Goal: Task Accomplishment & Management: Manage account settings

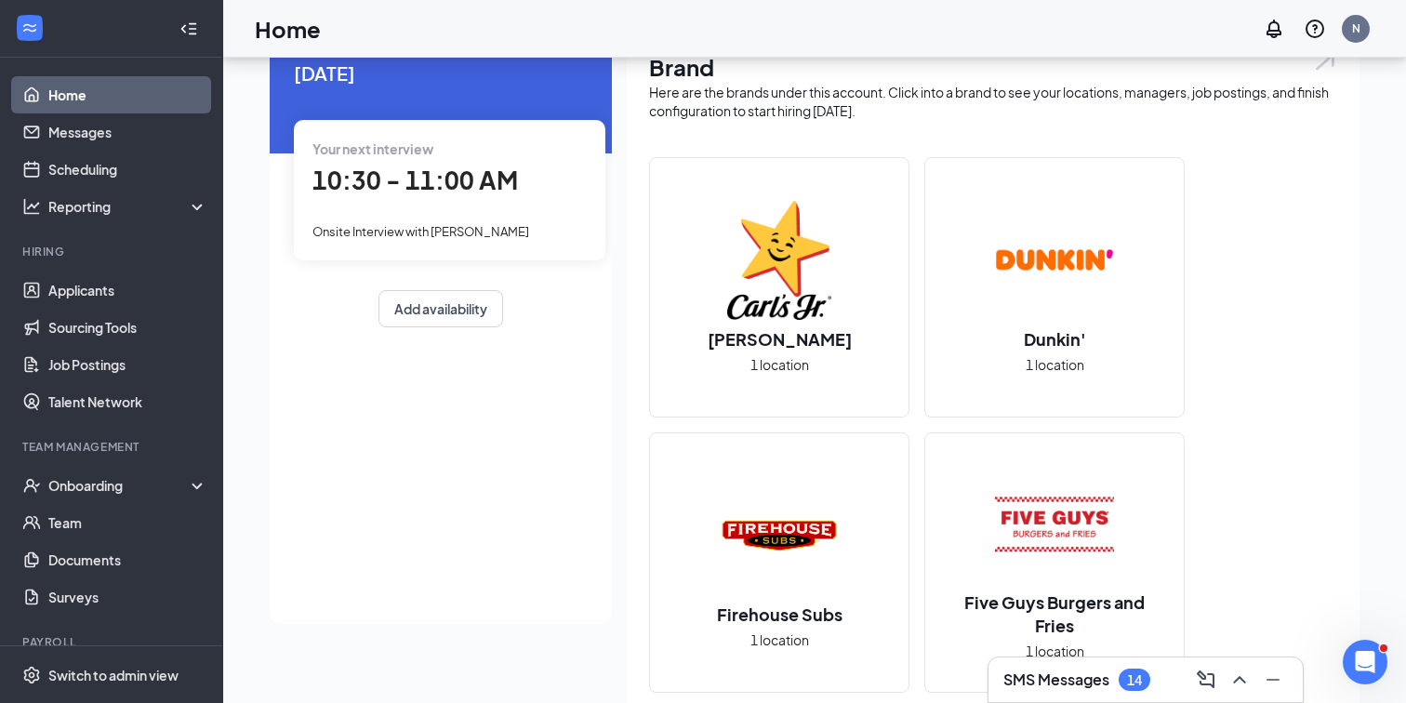
scroll to position [93, 0]
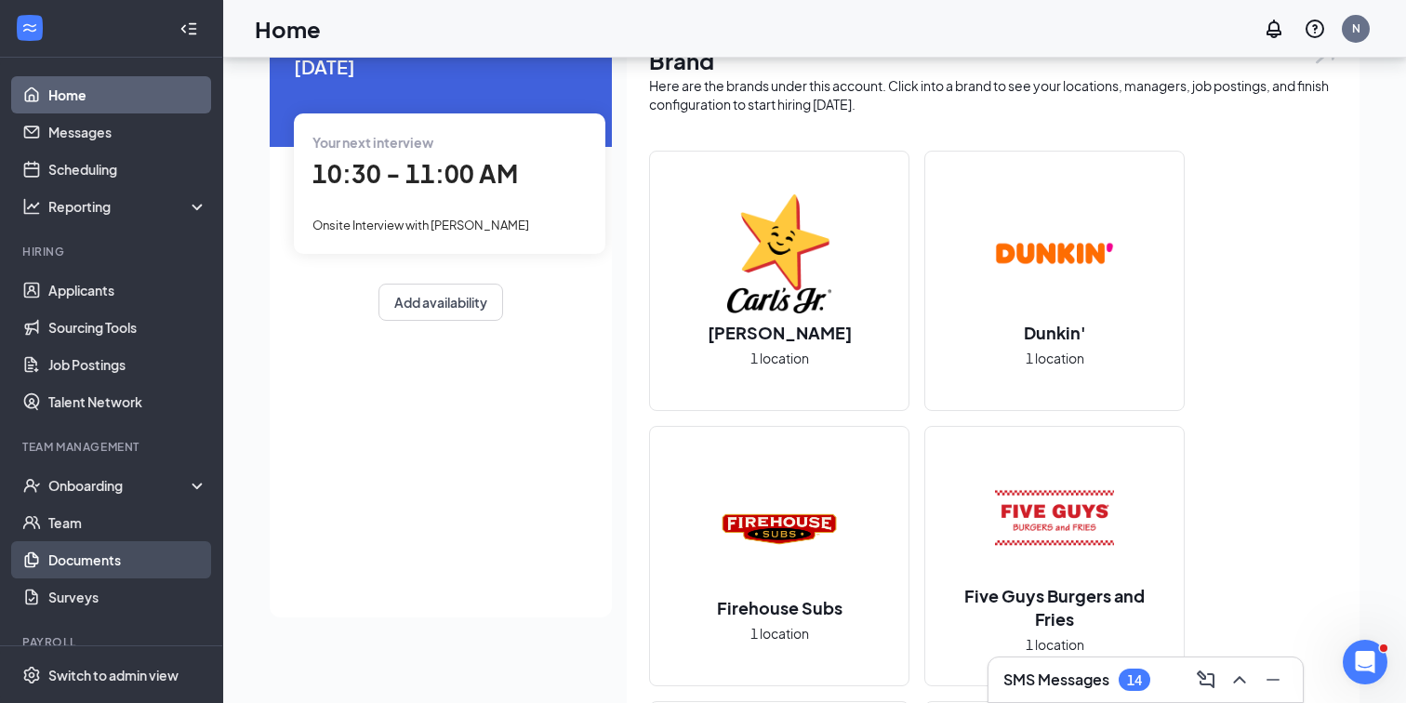
click at [55, 551] on link "Documents" at bounding box center [127, 559] width 159 height 37
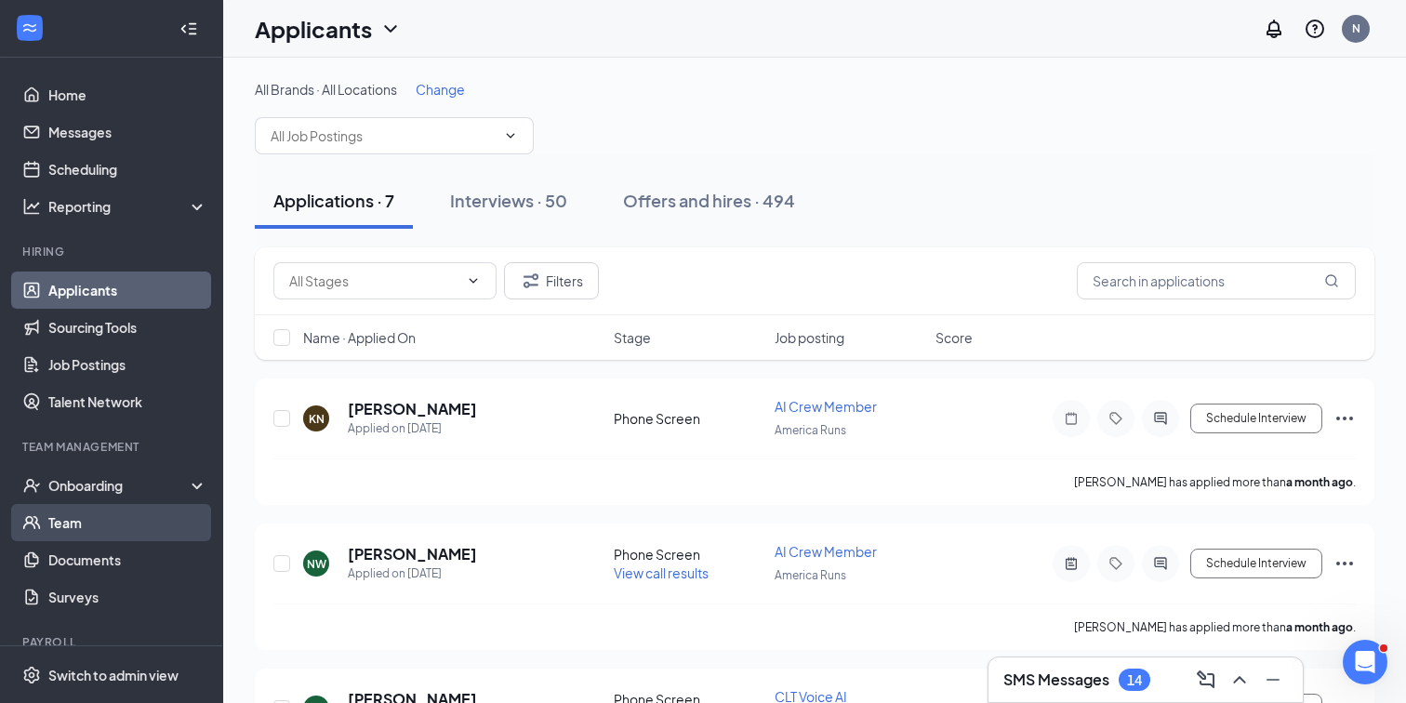
click at [114, 523] on link "Team" at bounding box center [127, 522] width 159 height 37
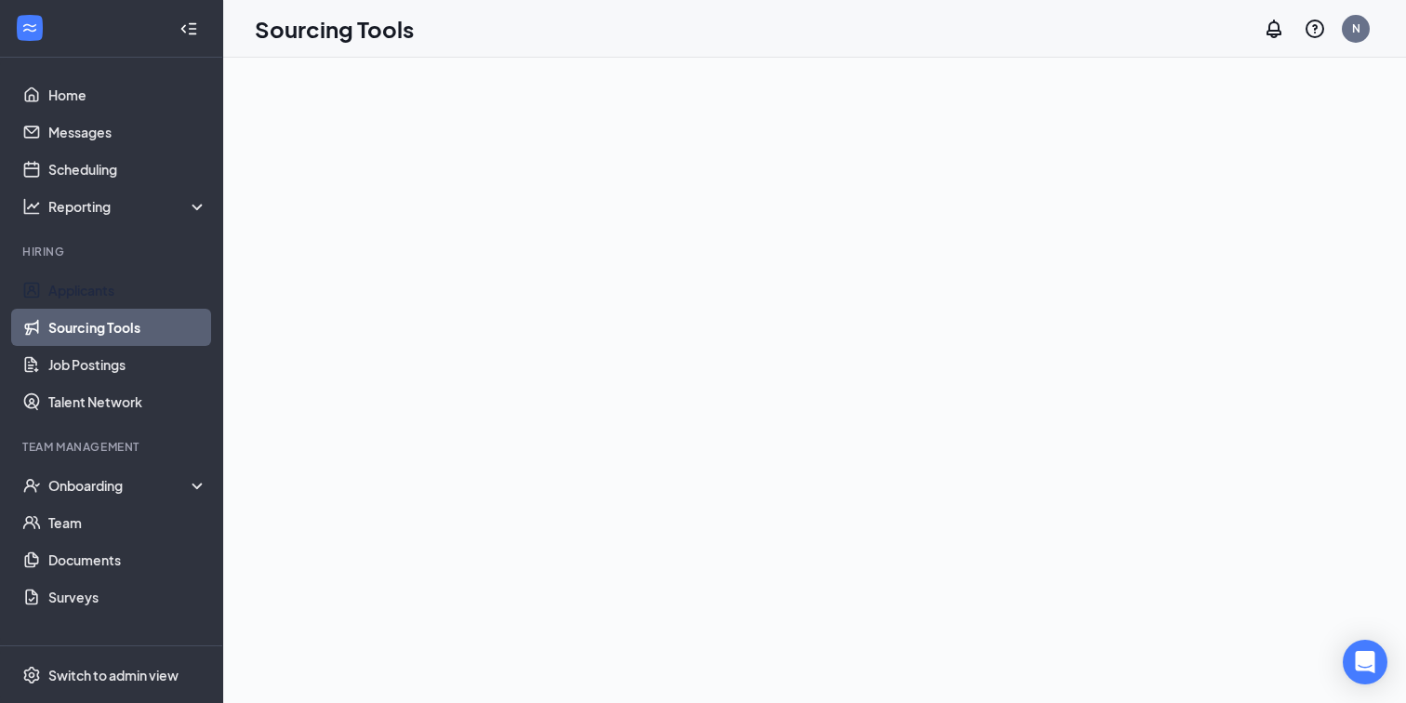
click at [82, 297] on link "Applicants" at bounding box center [127, 289] width 159 height 37
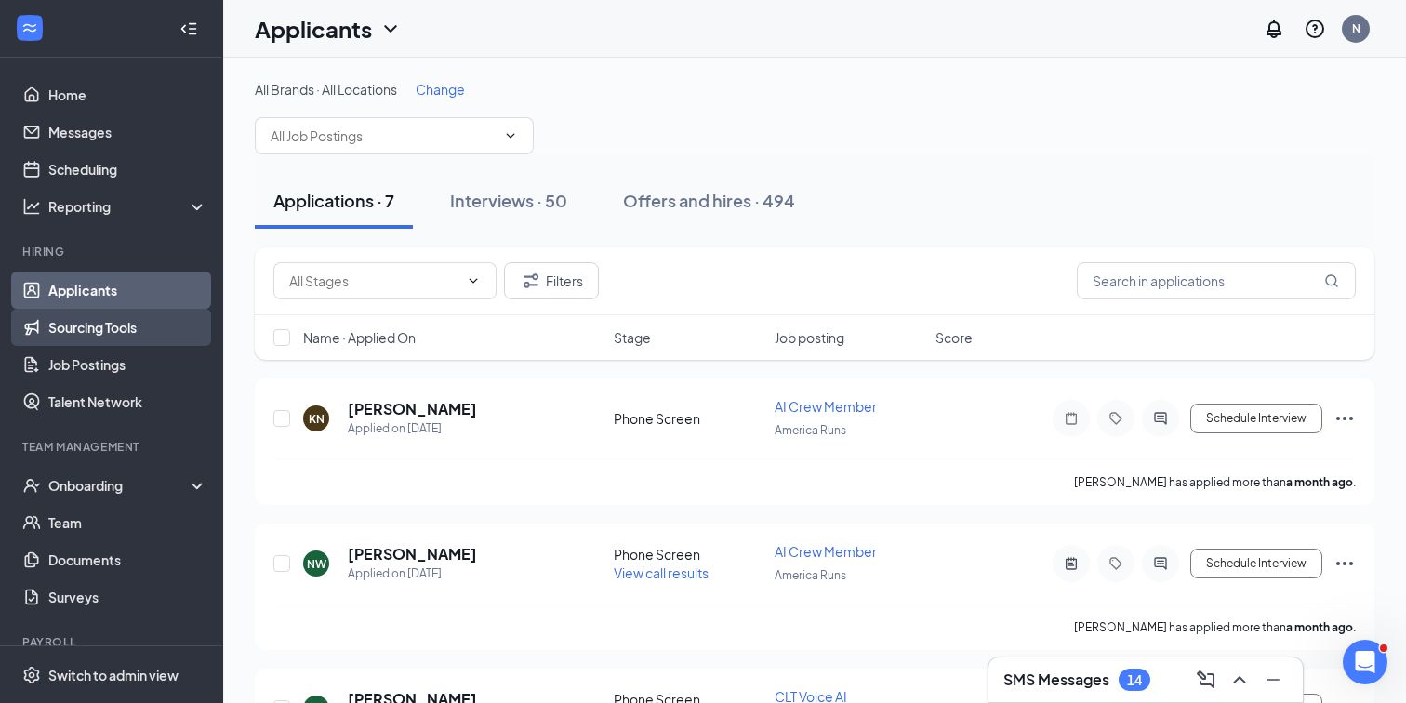
click at [97, 340] on link "Sourcing Tools" at bounding box center [127, 327] width 159 height 37
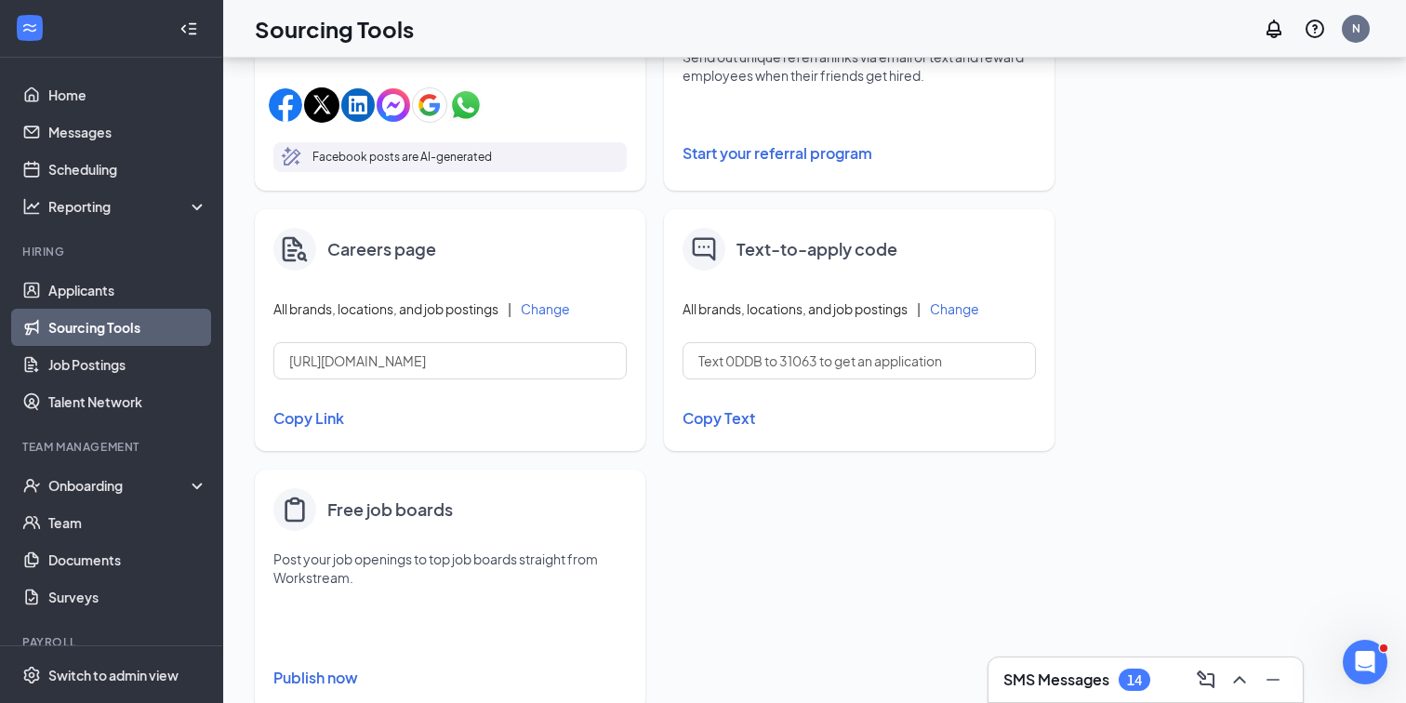
scroll to position [749, 0]
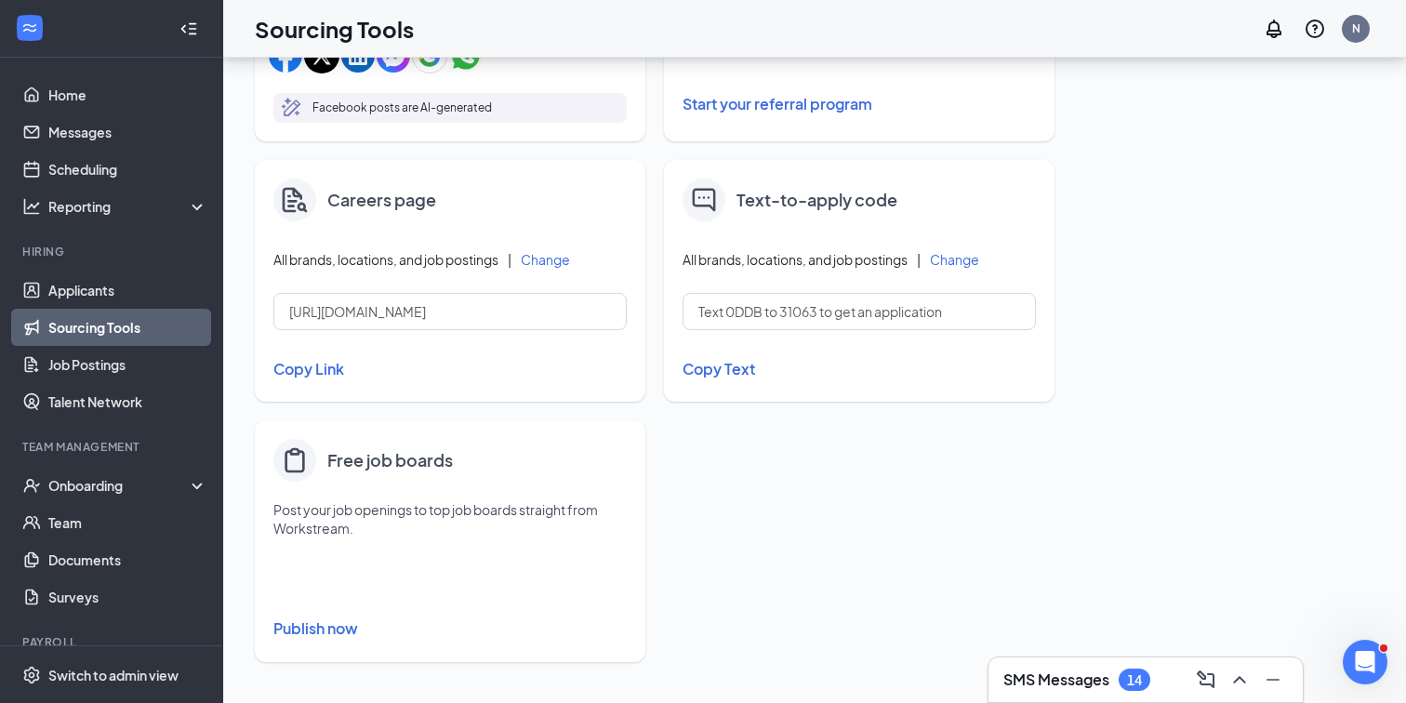
click at [331, 636] on button "Publish now" at bounding box center [449, 629] width 353 height 30
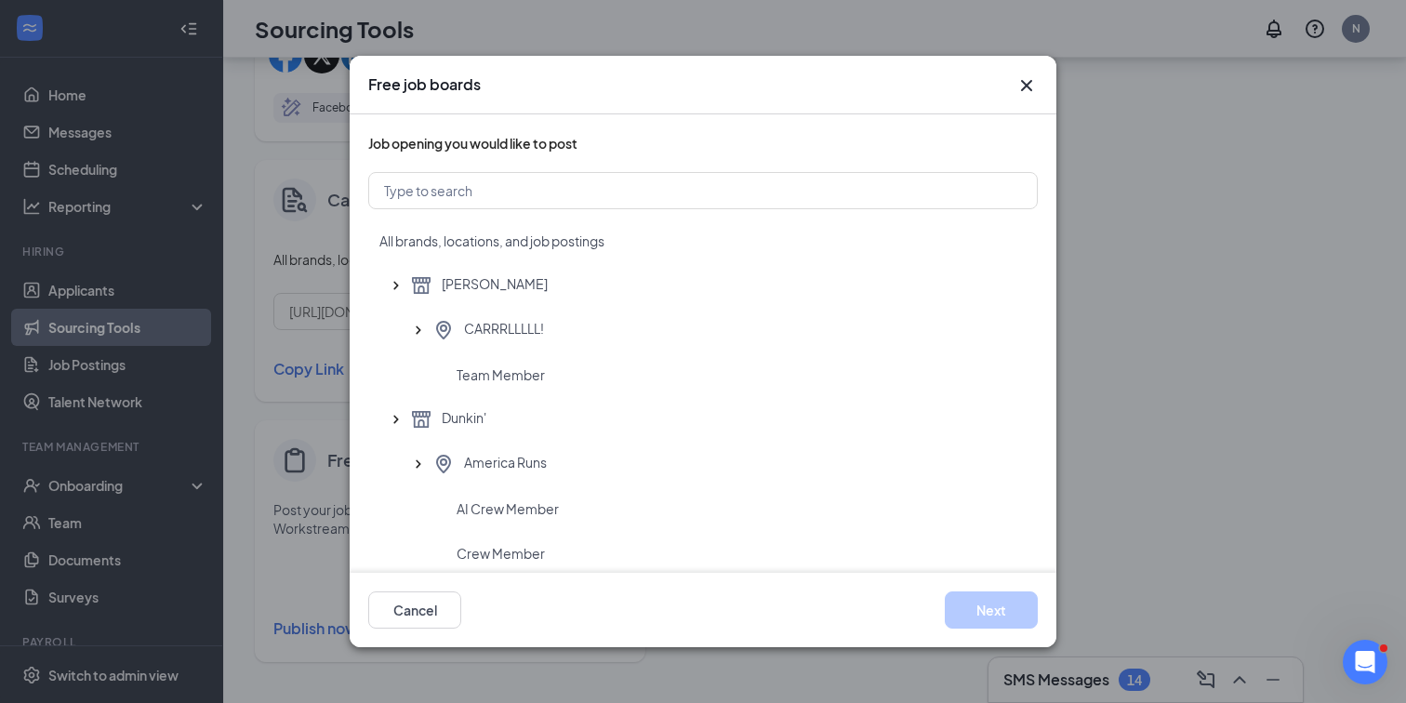
click at [1023, 96] on icon "Cross" at bounding box center [1026, 85] width 22 height 22
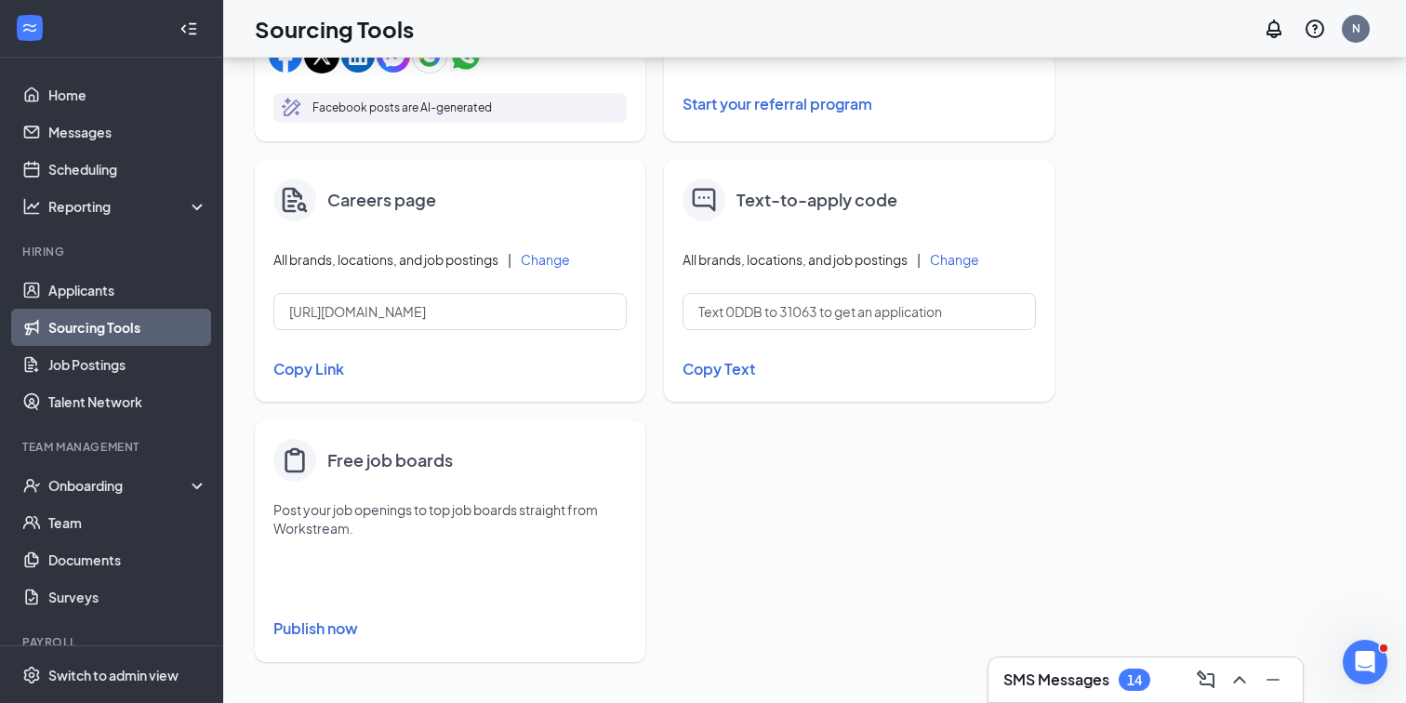
click at [340, 368] on button "Copy Link" at bounding box center [449, 369] width 353 height 32
click at [52, 308] on link "Applicants" at bounding box center [127, 289] width 159 height 37
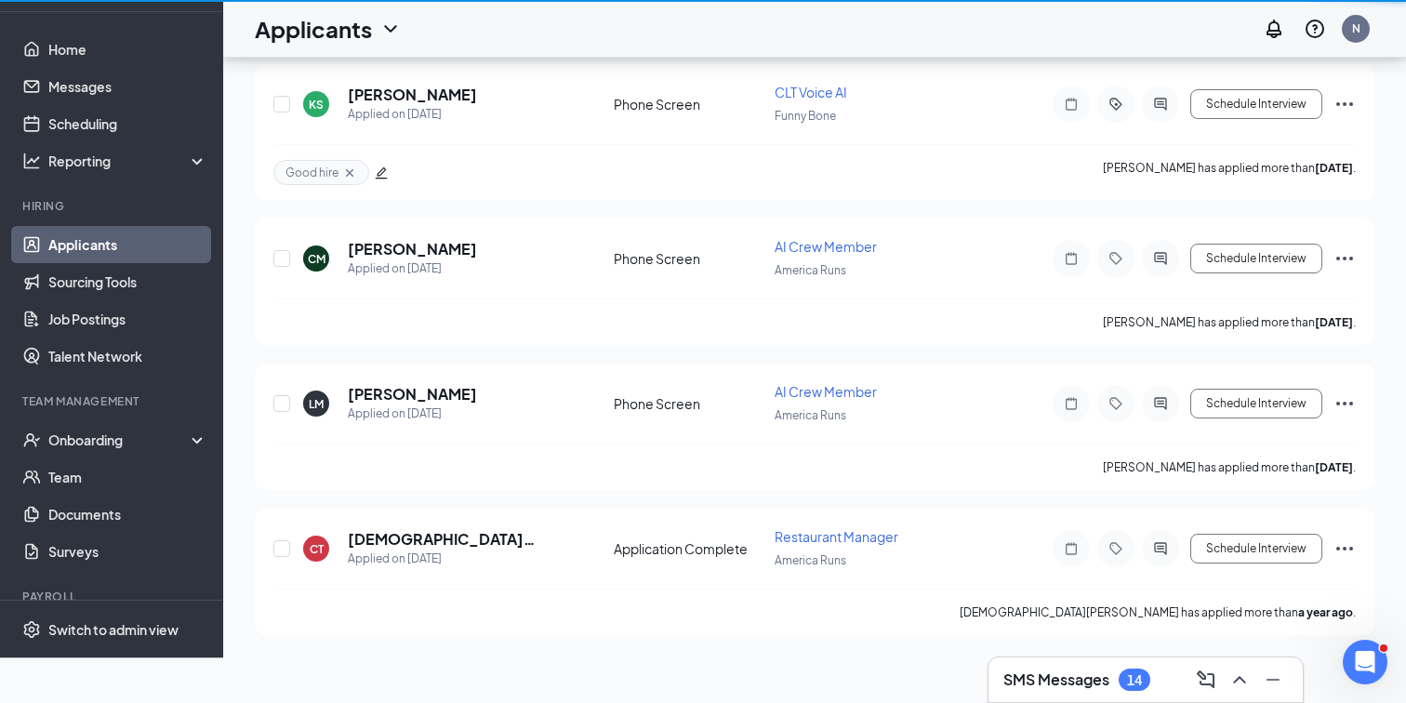
scroll to position [694, 0]
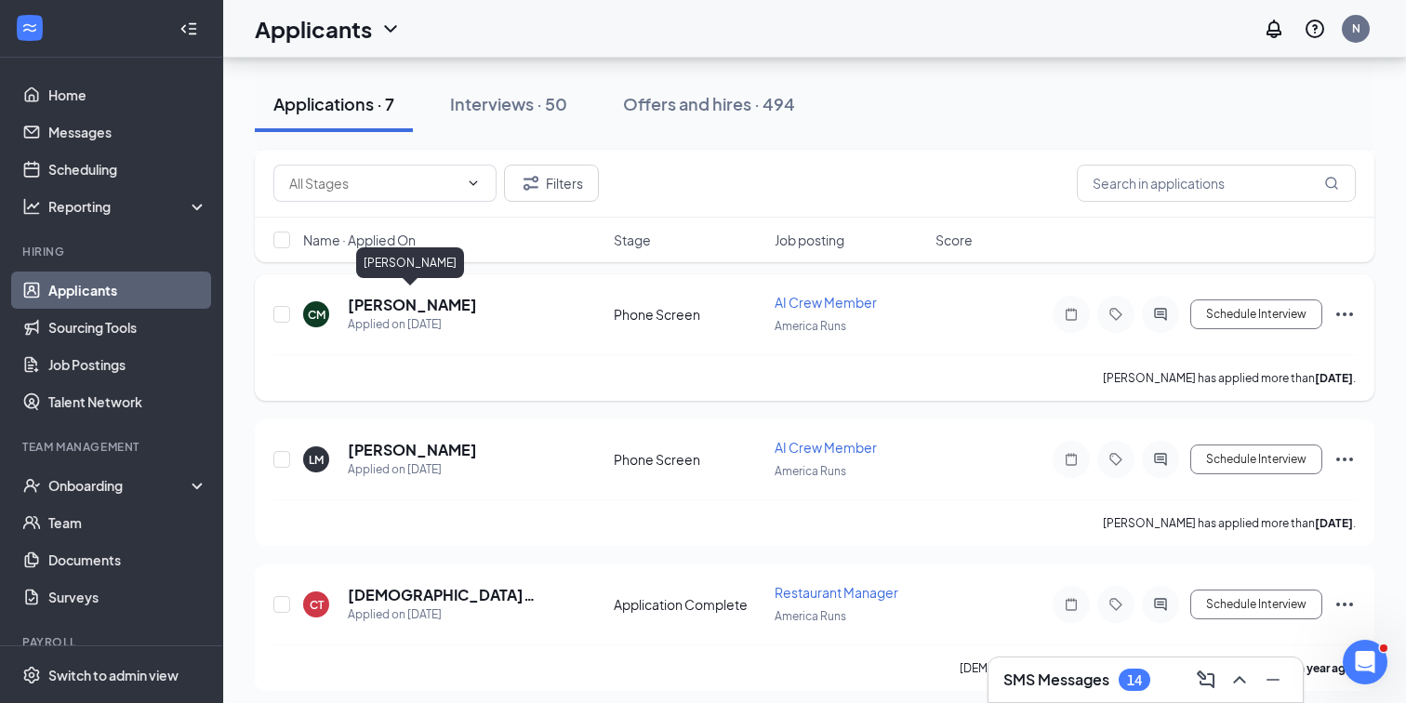
click at [373, 305] on h5 "[PERSON_NAME]" at bounding box center [412, 305] width 129 height 20
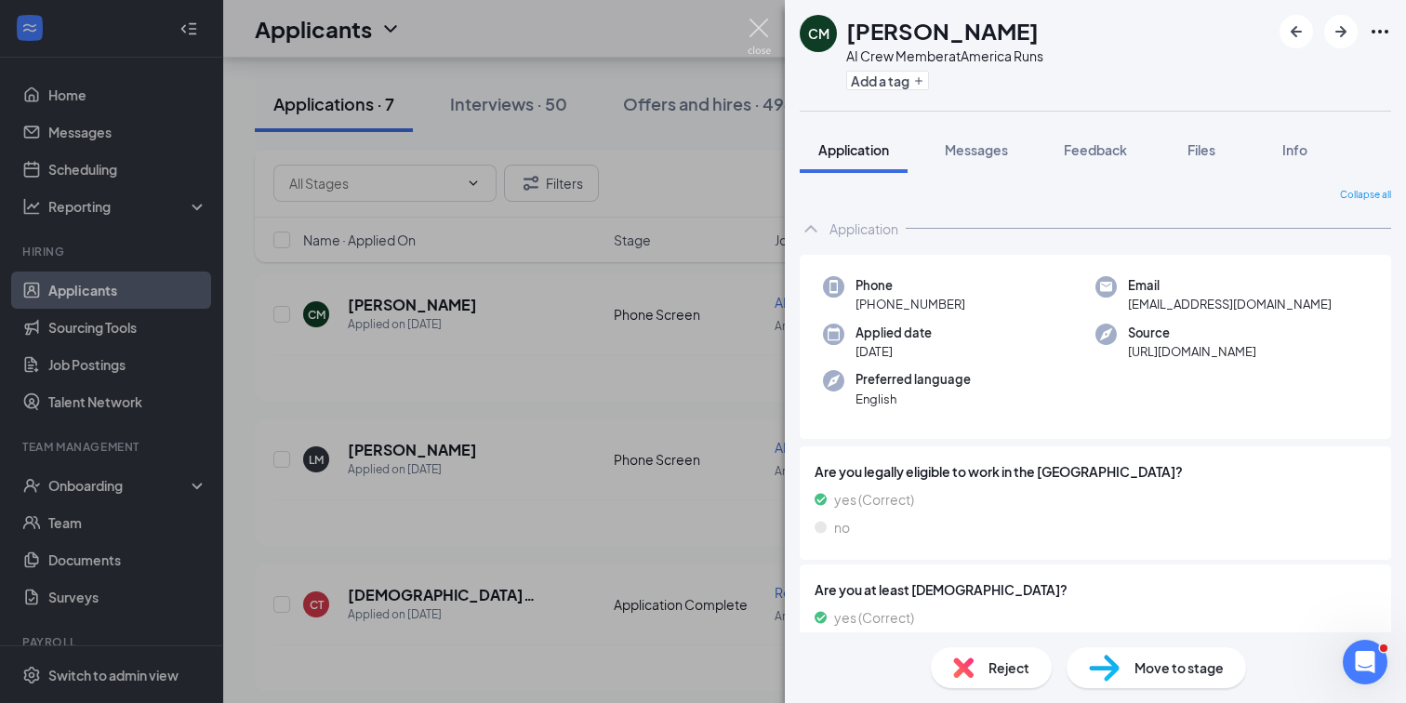
click at [748, 37] on img at bounding box center [759, 37] width 23 height 36
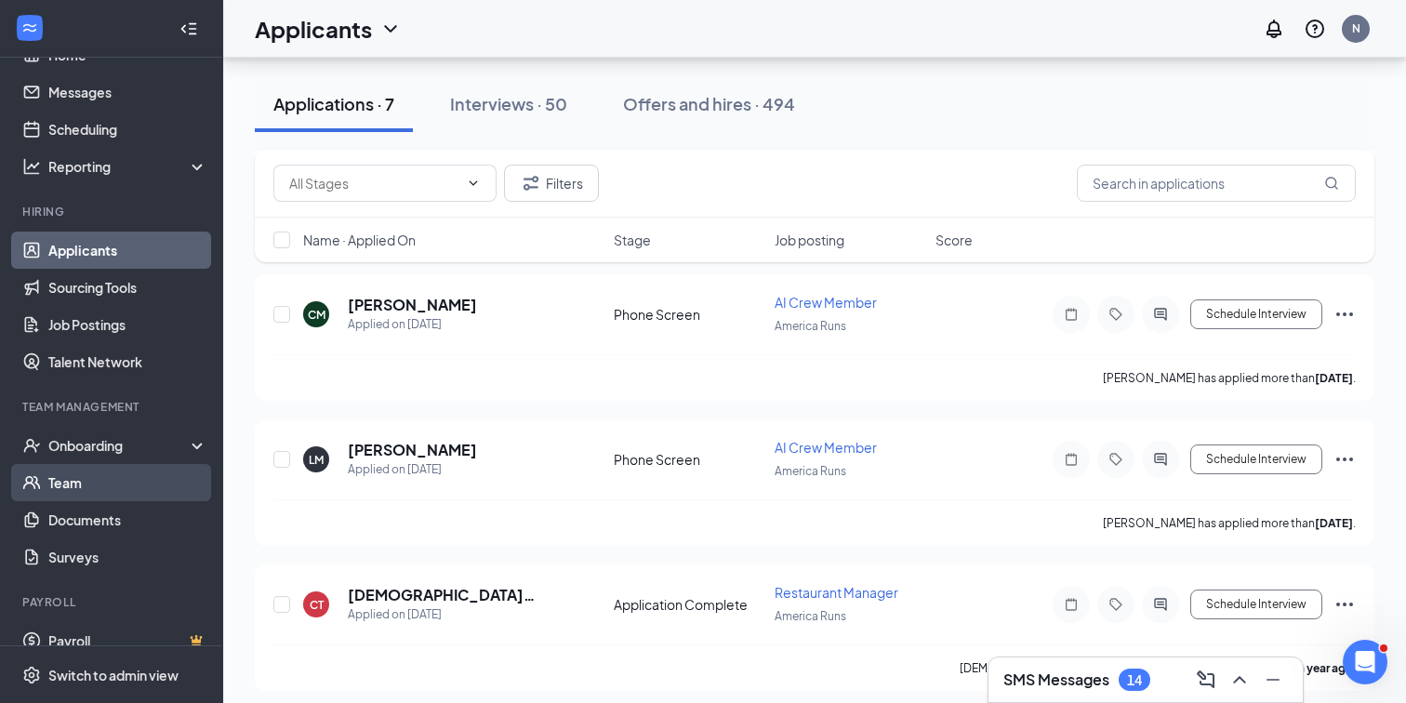
scroll to position [61, 0]
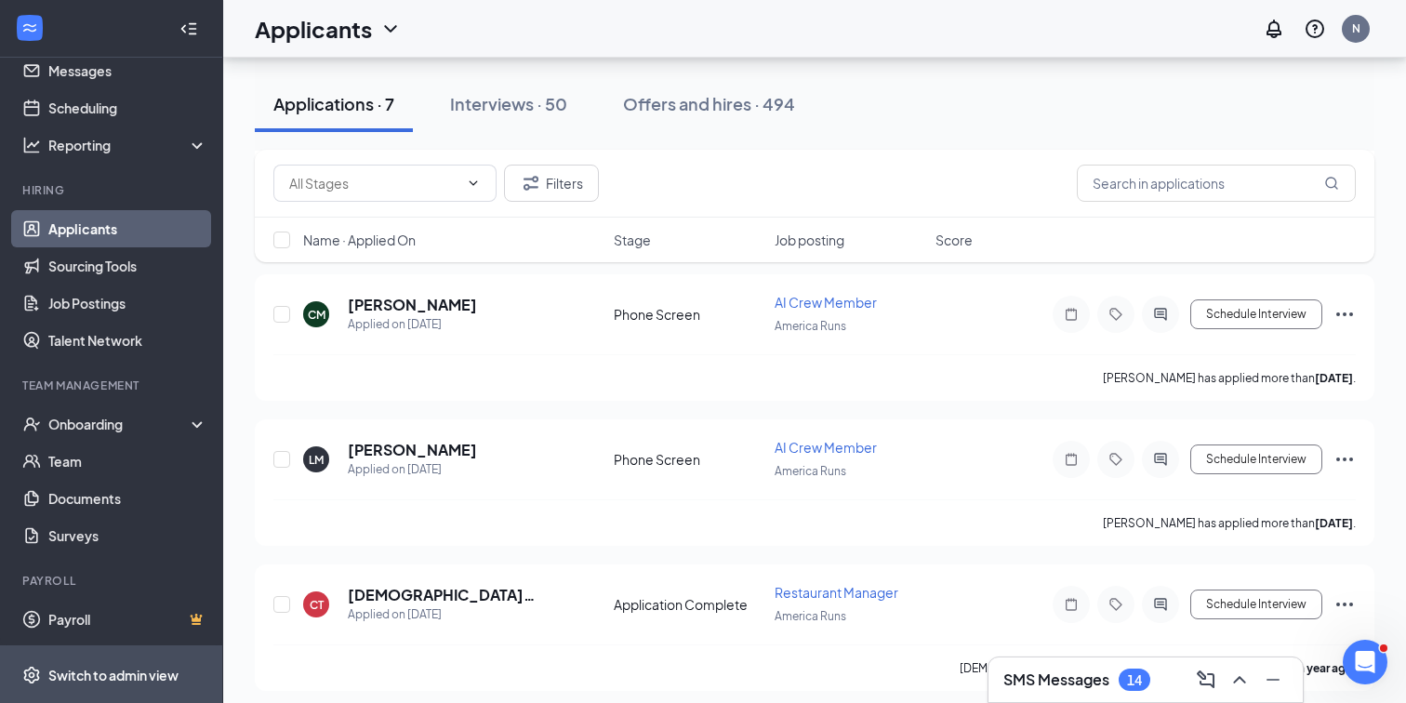
click at [139, 653] on span "Switch to admin view" at bounding box center [127, 674] width 159 height 57
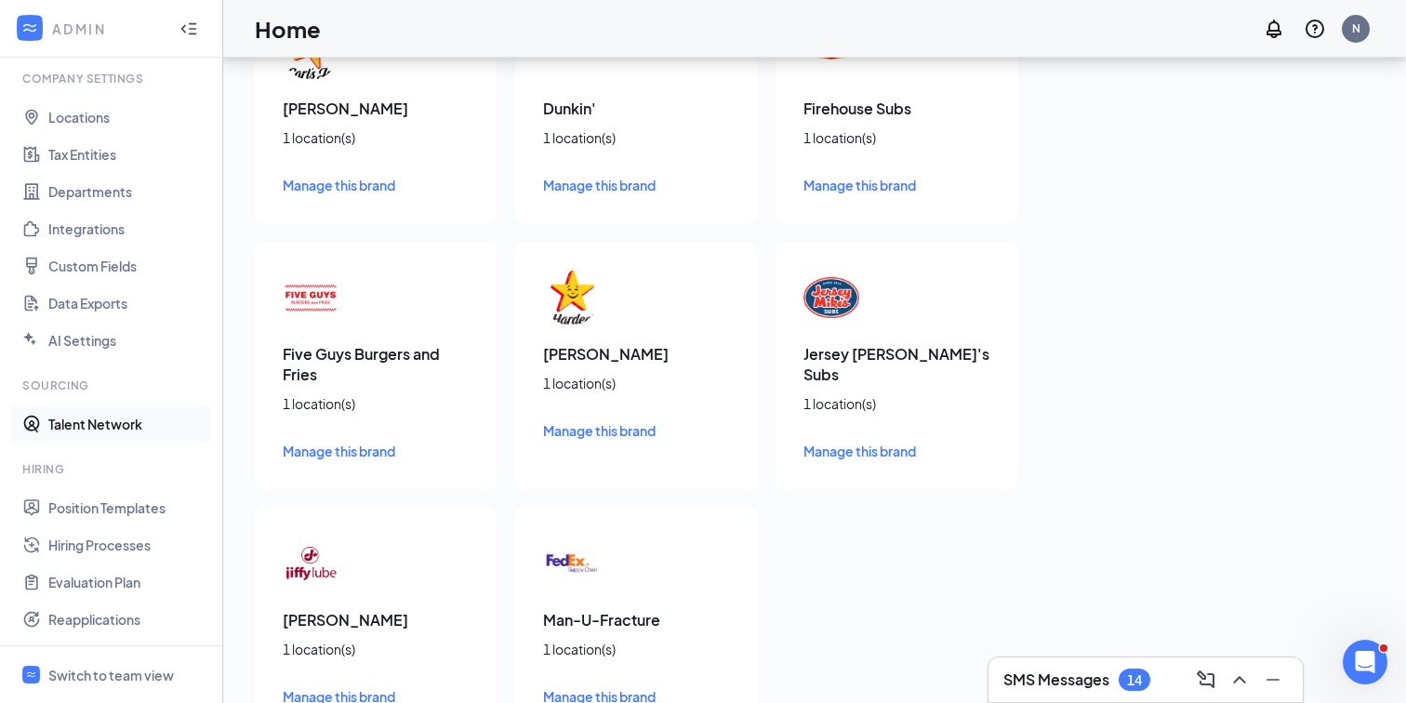
scroll to position [124, 0]
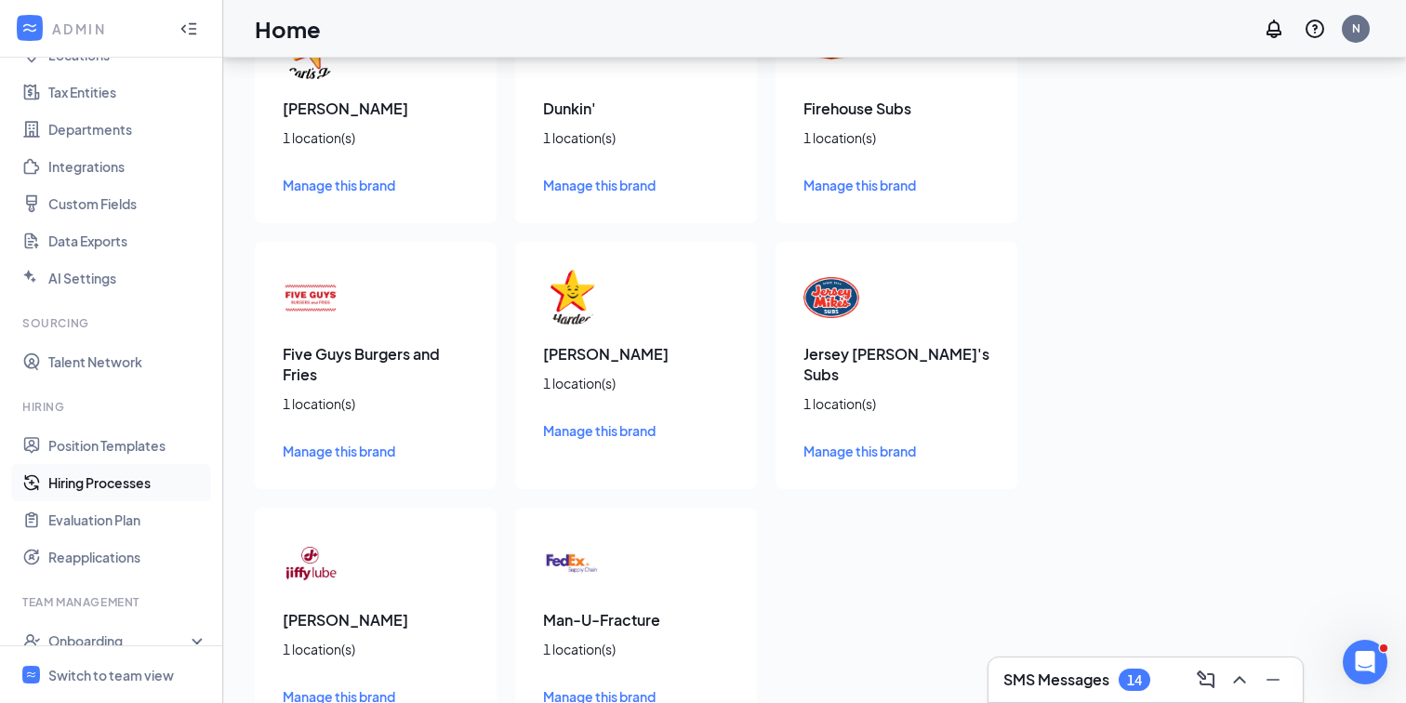
click at [103, 480] on link "Hiring Processes" at bounding box center [127, 482] width 159 height 37
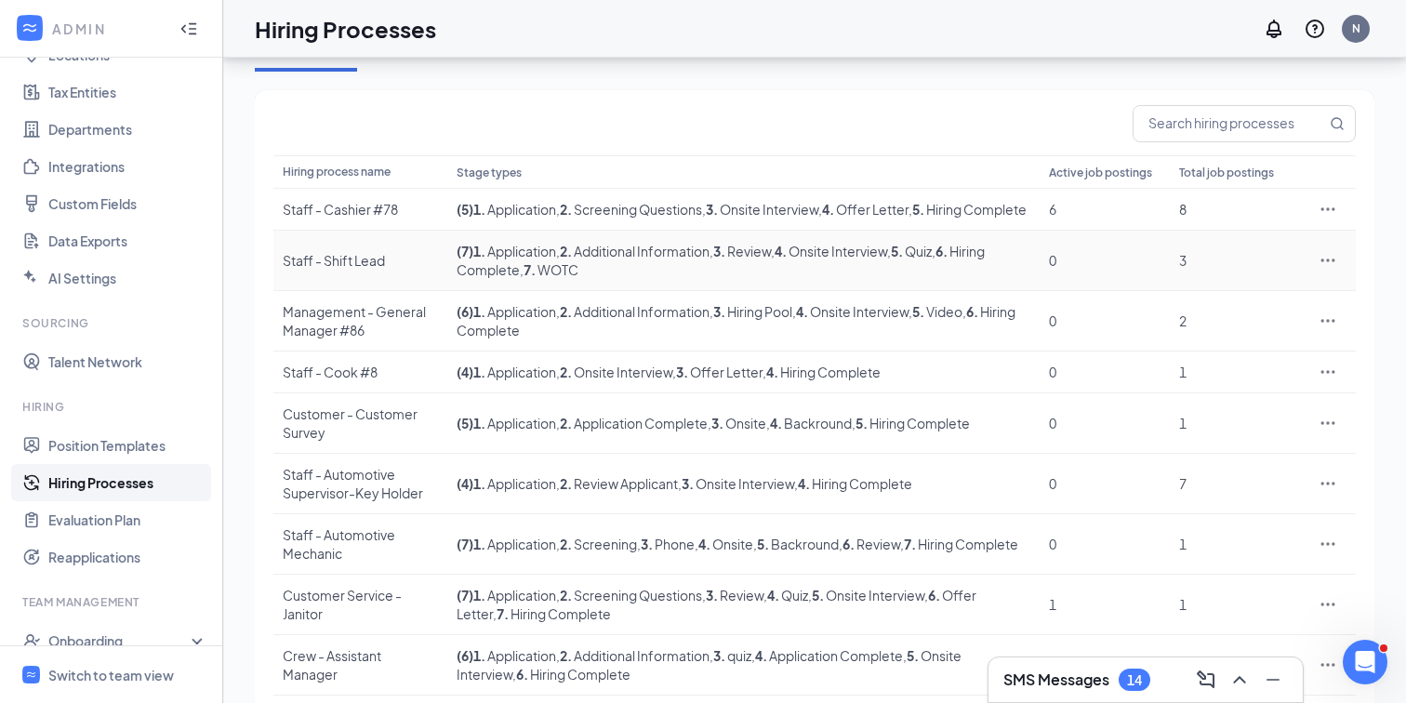
scroll to position [129, 0]
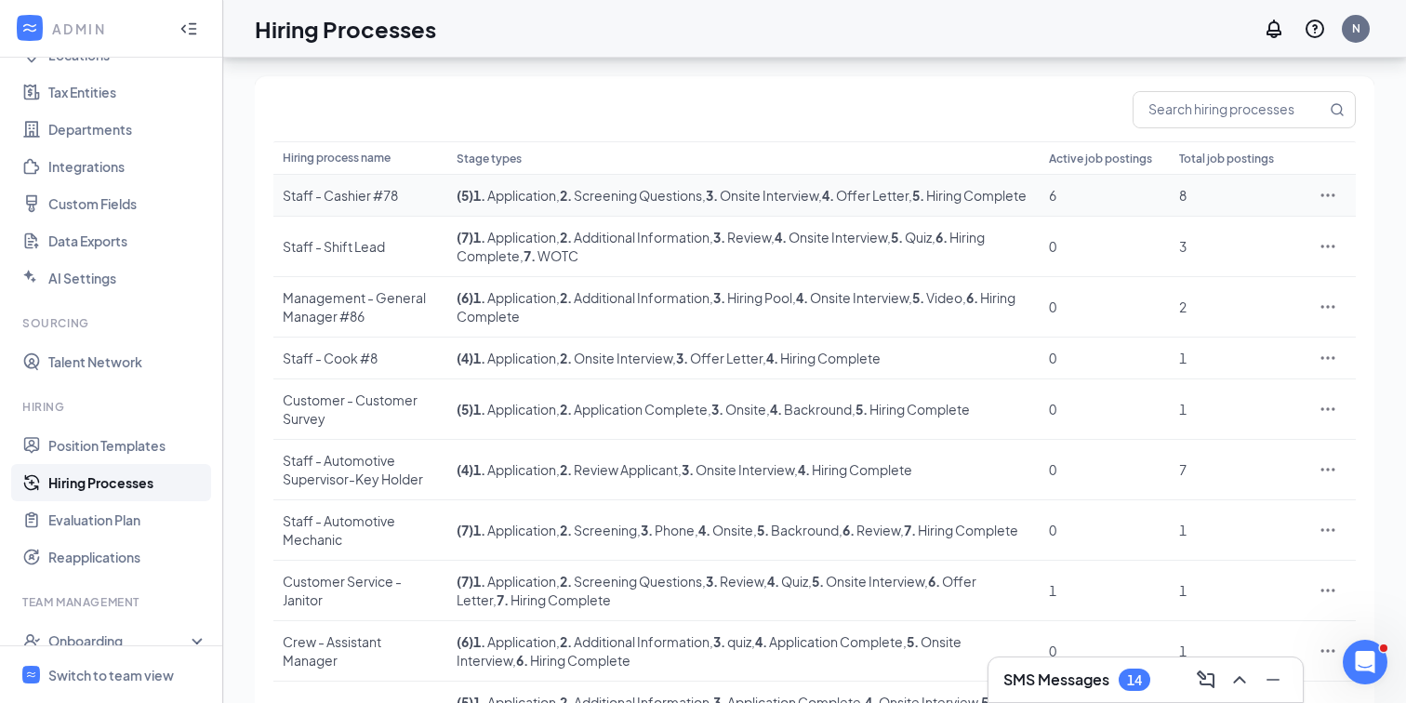
click at [351, 203] on div "Staff - Cashier #78" at bounding box center [360, 195] width 155 height 19
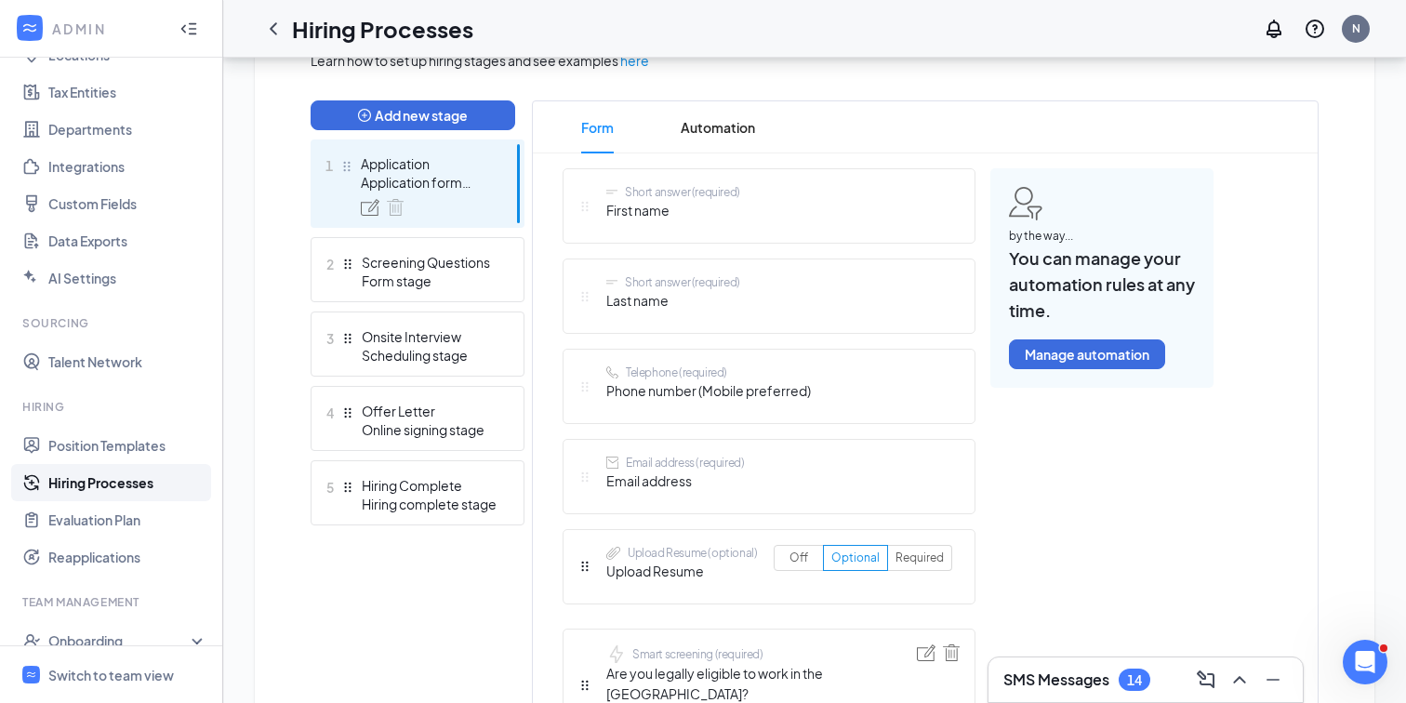
scroll to position [443, 0]
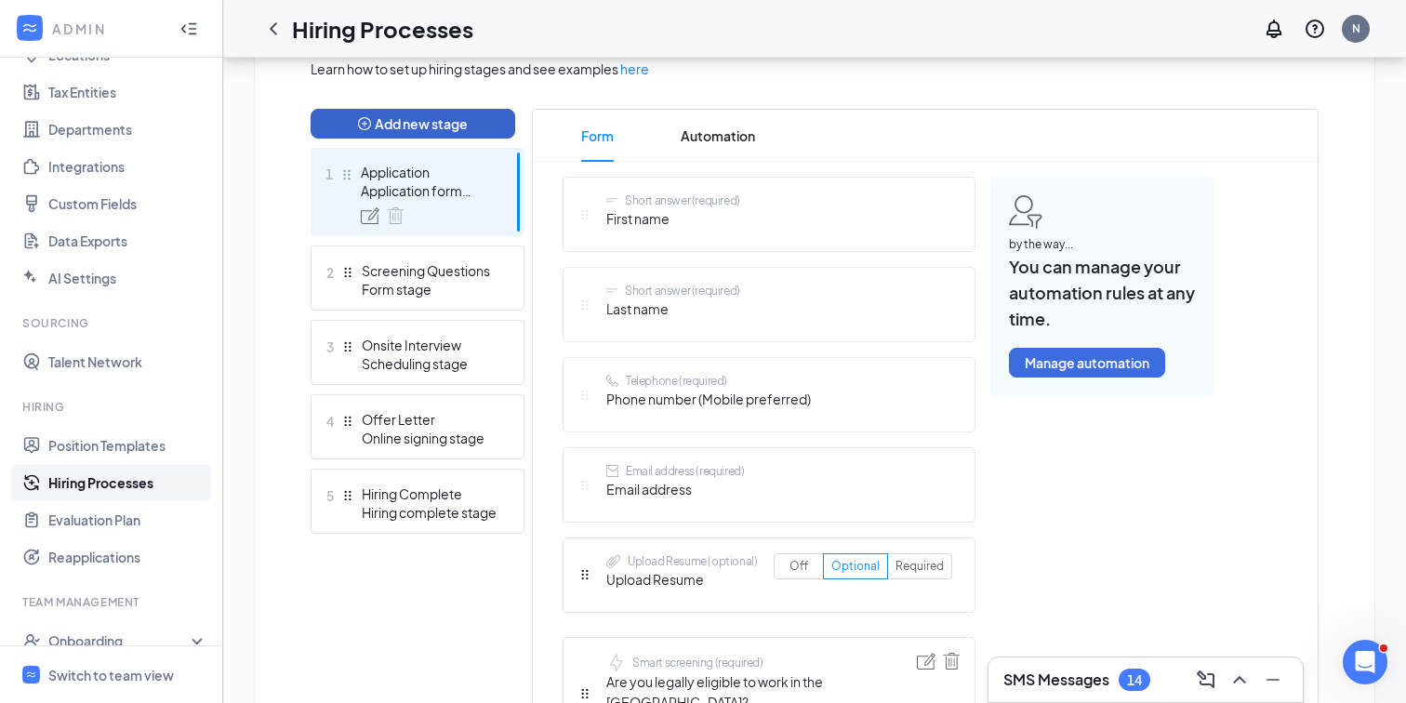
click at [433, 135] on button "Add new stage" at bounding box center [413, 124] width 205 height 30
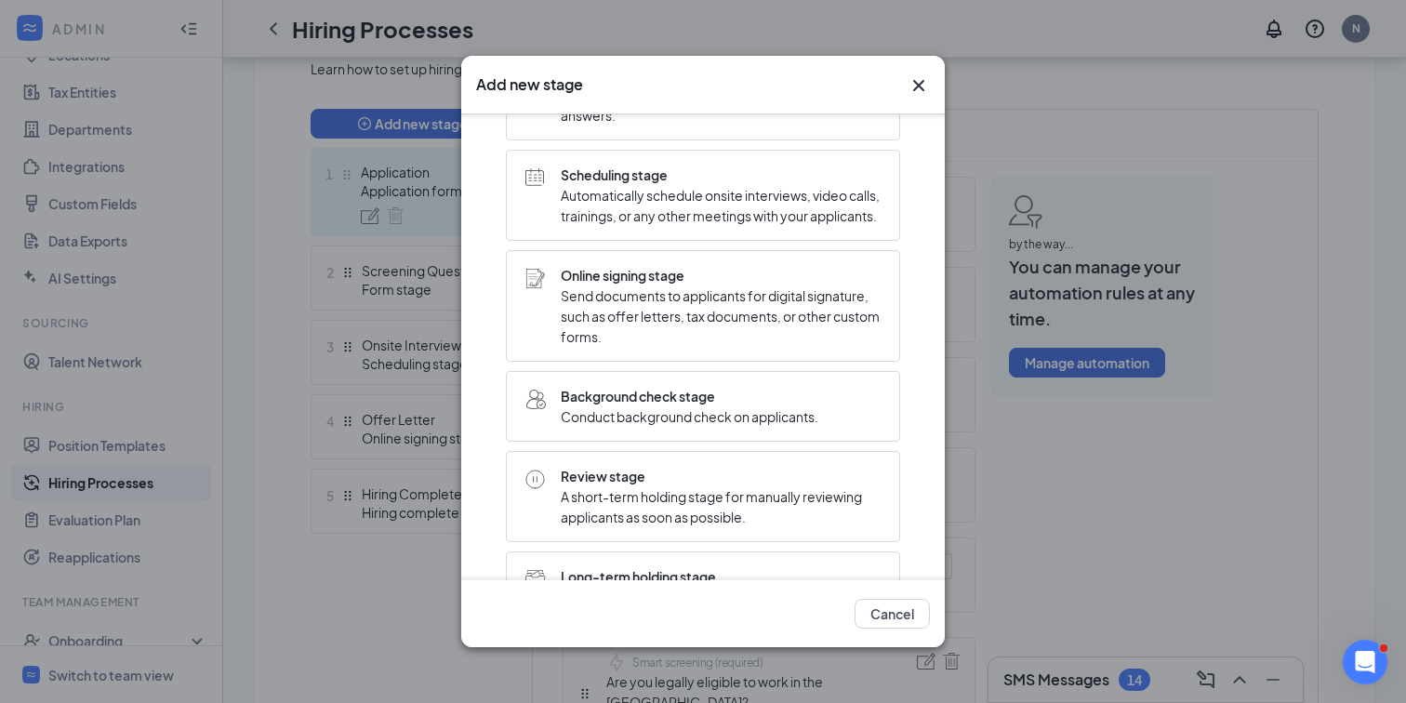
scroll to position [345, 0]
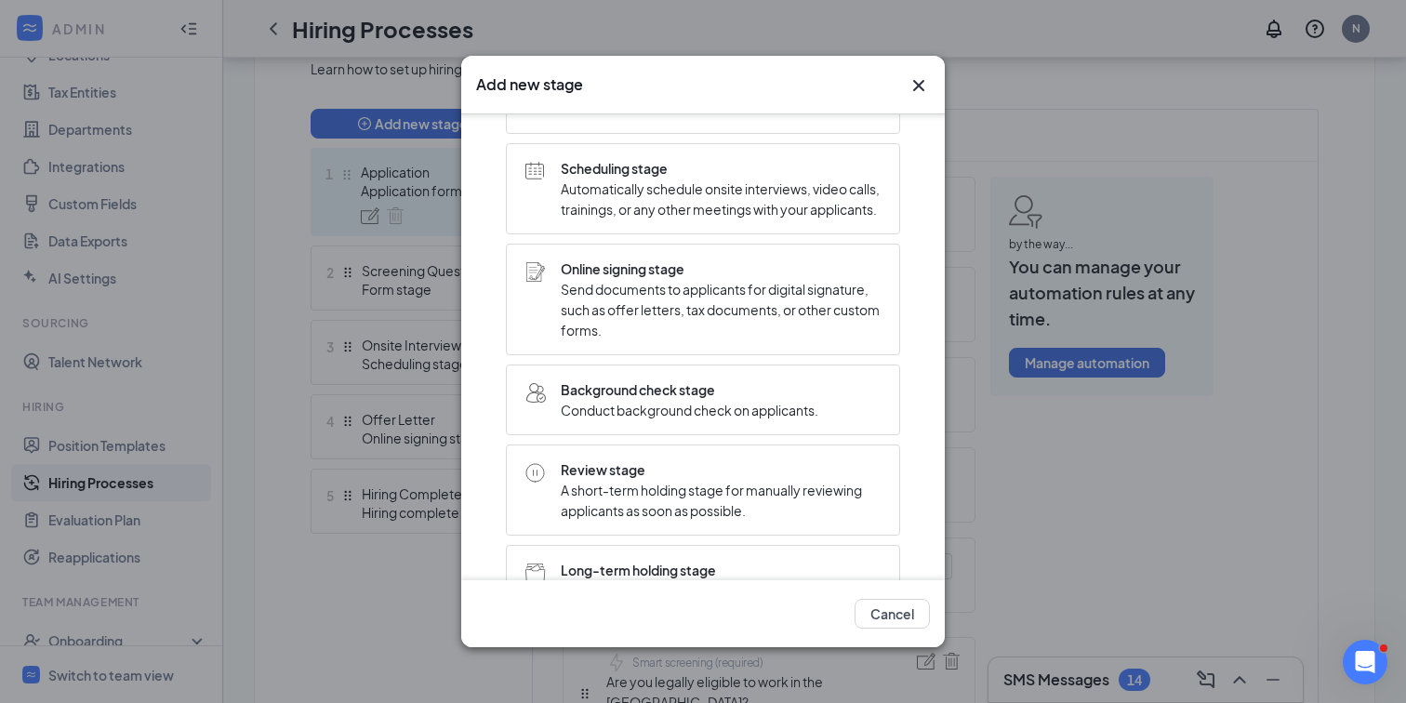
click at [617, 390] on div "Background check stage Conduct background check on applicants." at bounding box center [703, 399] width 394 height 71
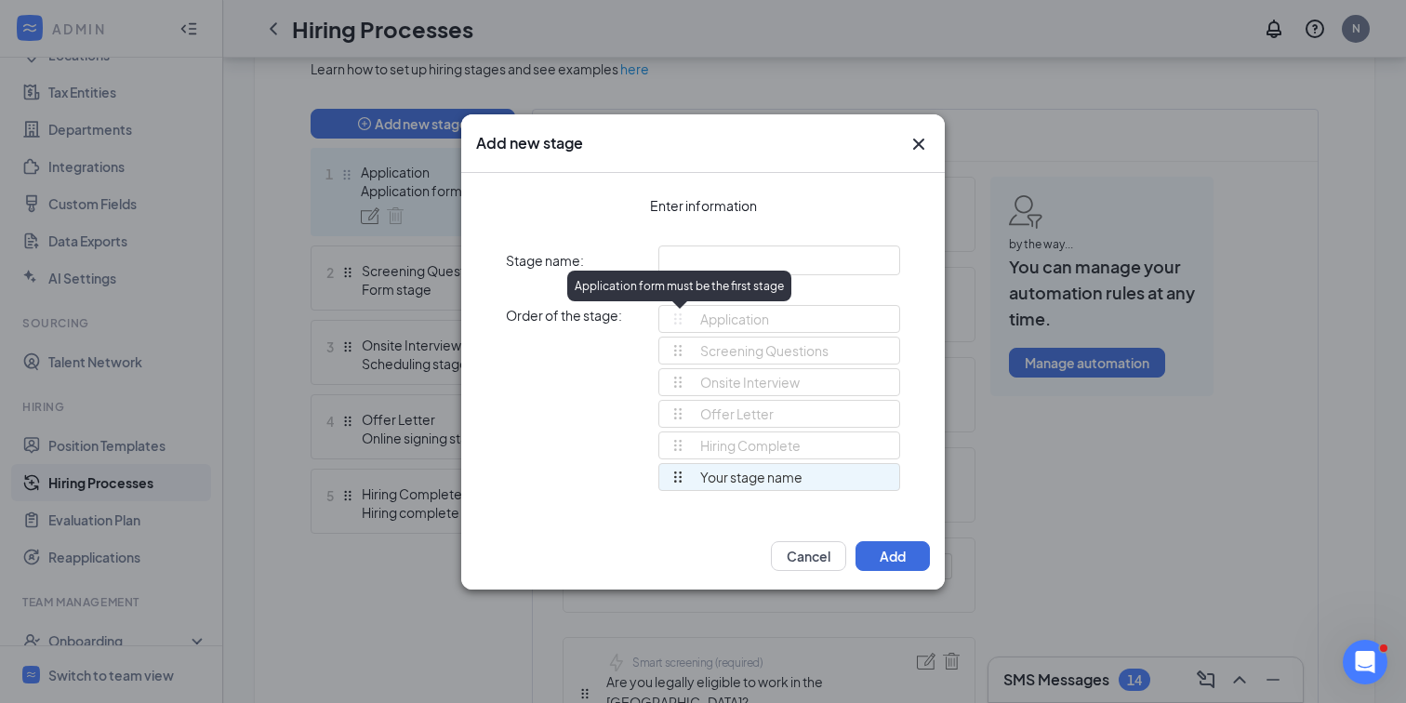
click at [706, 273] on div "Application form must be the first stage" at bounding box center [679, 286] width 224 height 31
click at [697, 258] on input "text" at bounding box center [779, 260] width 242 height 30
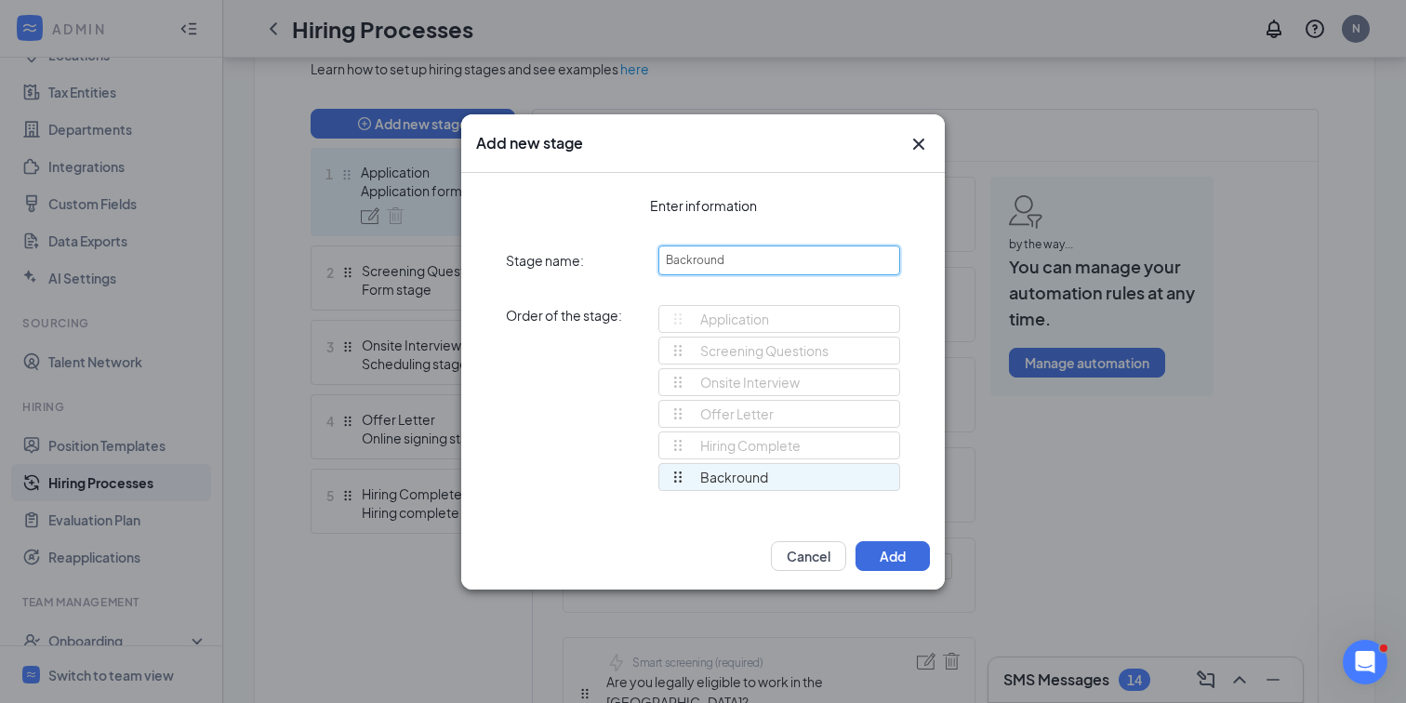
type input "Backround"
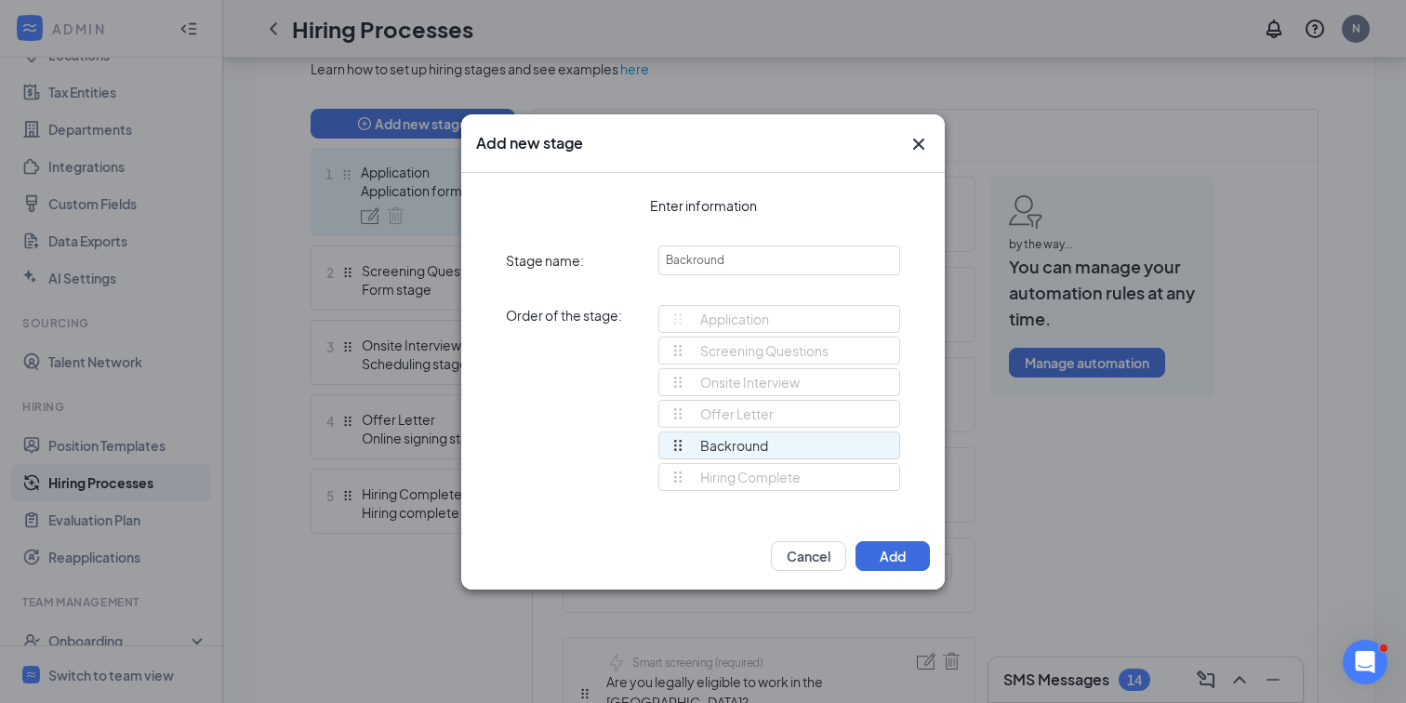
drag, startPoint x: 670, startPoint y: 477, endPoint x: 671, endPoint y: 436, distance: 40.9
click at [671, 436] on div "Application Screening Questions Onsite Interview Offer Letter Hiring Complete B…" at bounding box center [779, 406] width 242 height 203
click at [902, 563] on button "Add" at bounding box center [892, 556] width 74 height 30
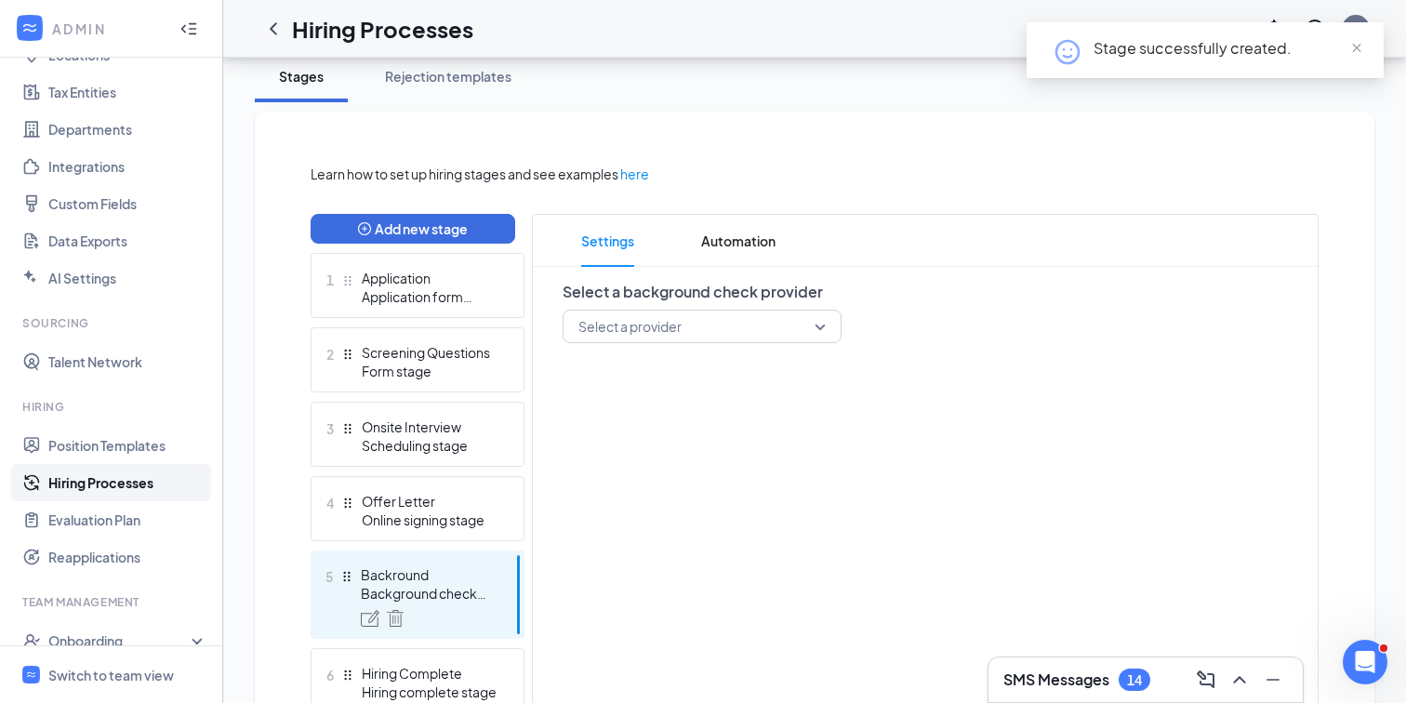
scroll to position [436, 0]
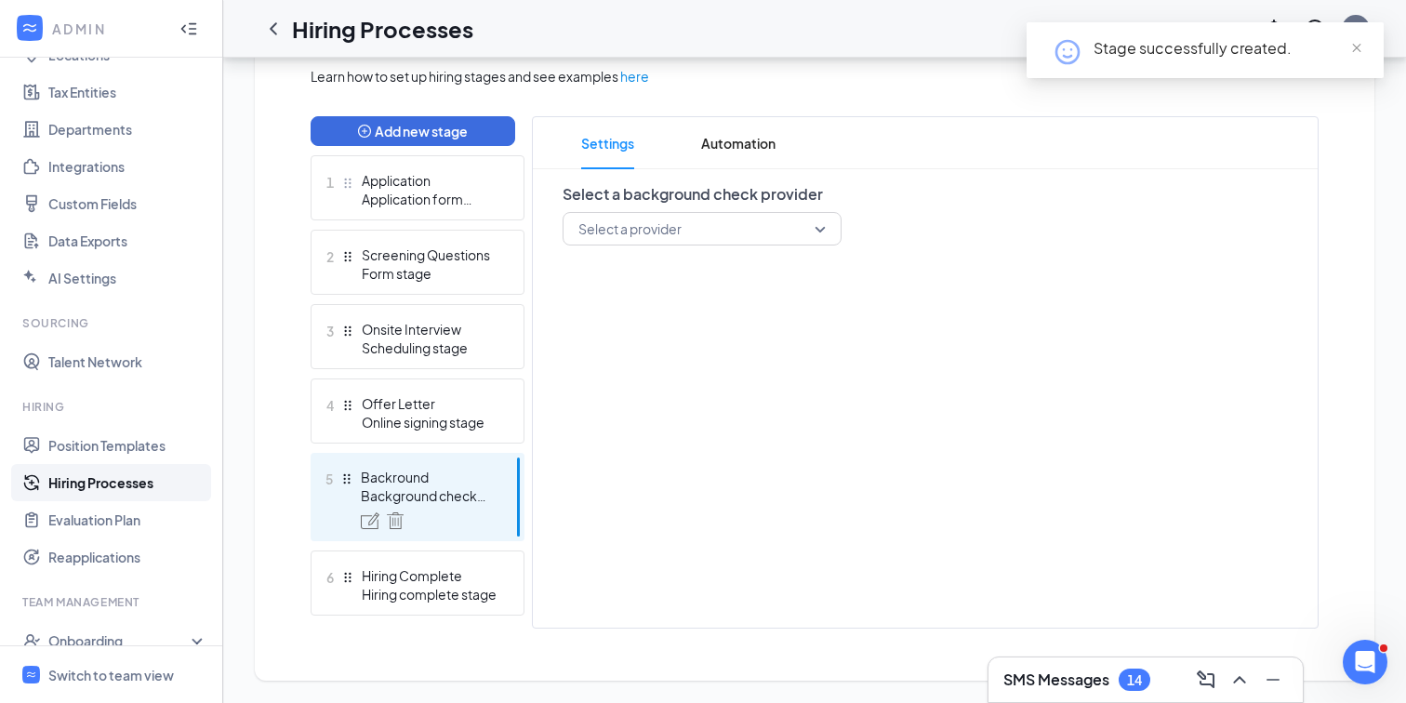
click at [441, 507] on div "Backround Background check stage" at bounding box center [429, 498] width 136 height 61
click at [669, 227] on input "search" at bounding box center [696, 229] width 244 height 32
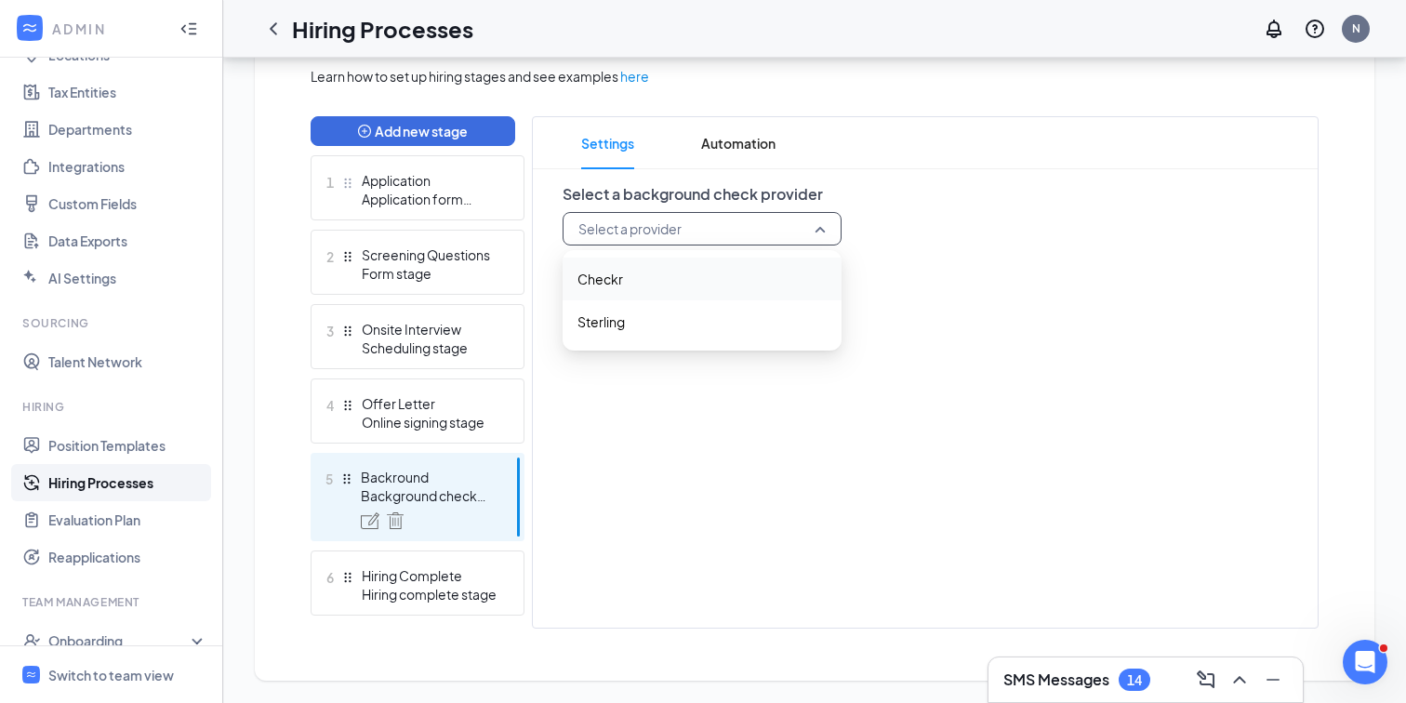
click at [637, 269] on span "Checkr" at bounding box center [701, 279] width 249 height 20
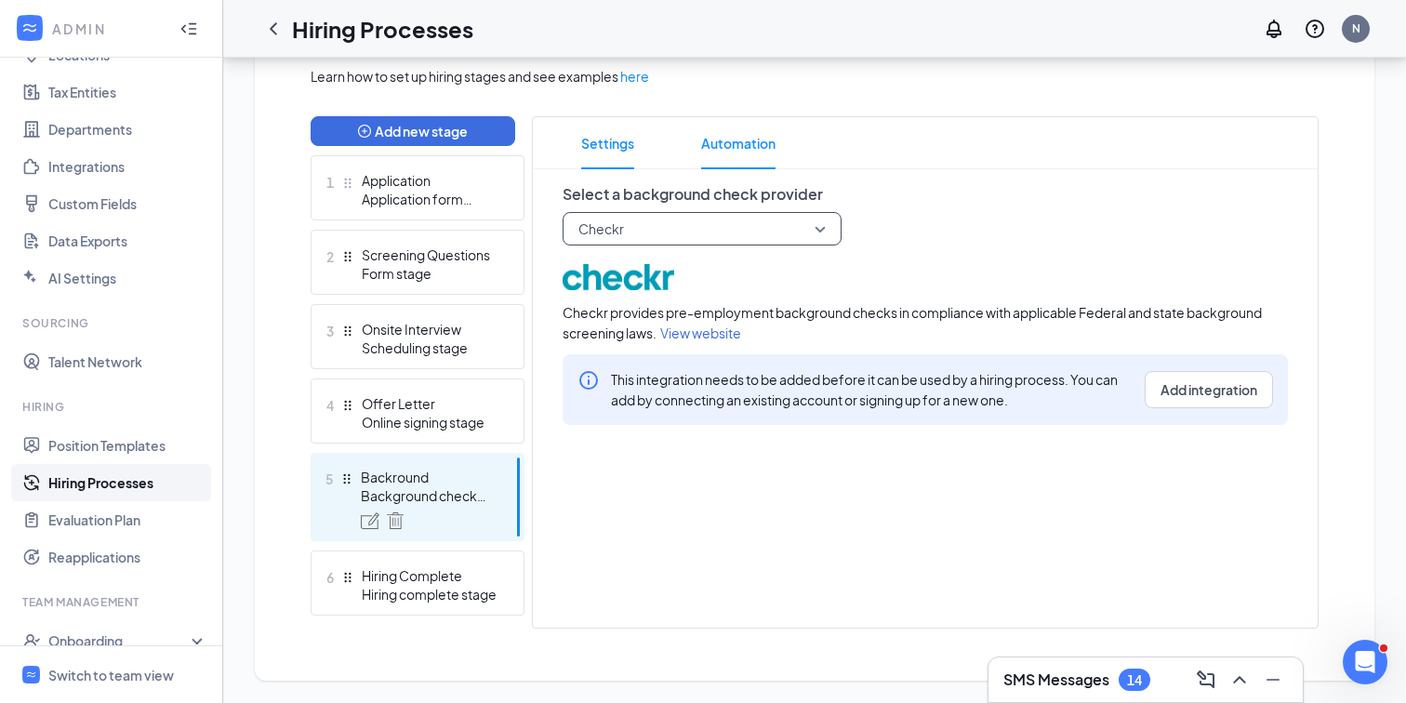
click at [757, 158] on span "Automation" at bounding box center [738, 143] width 74 height 52
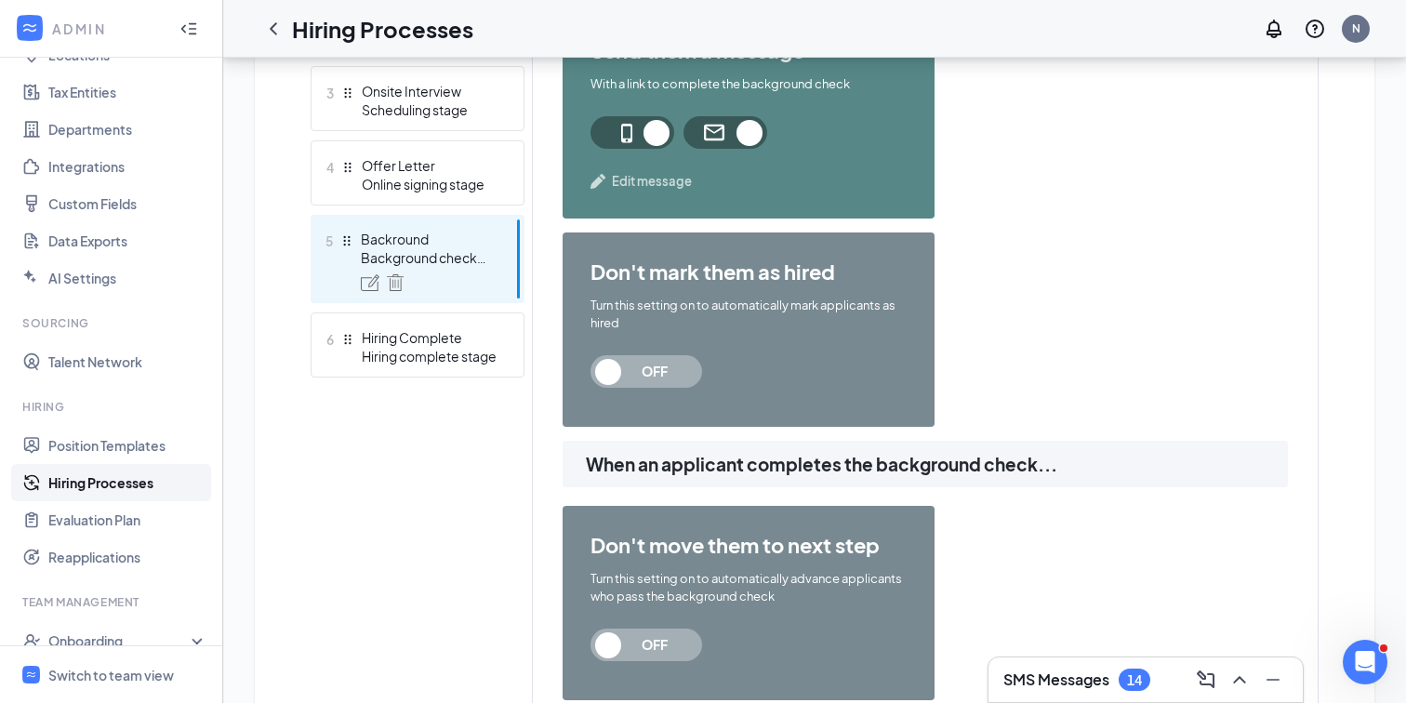
scroll to position [661, 0]
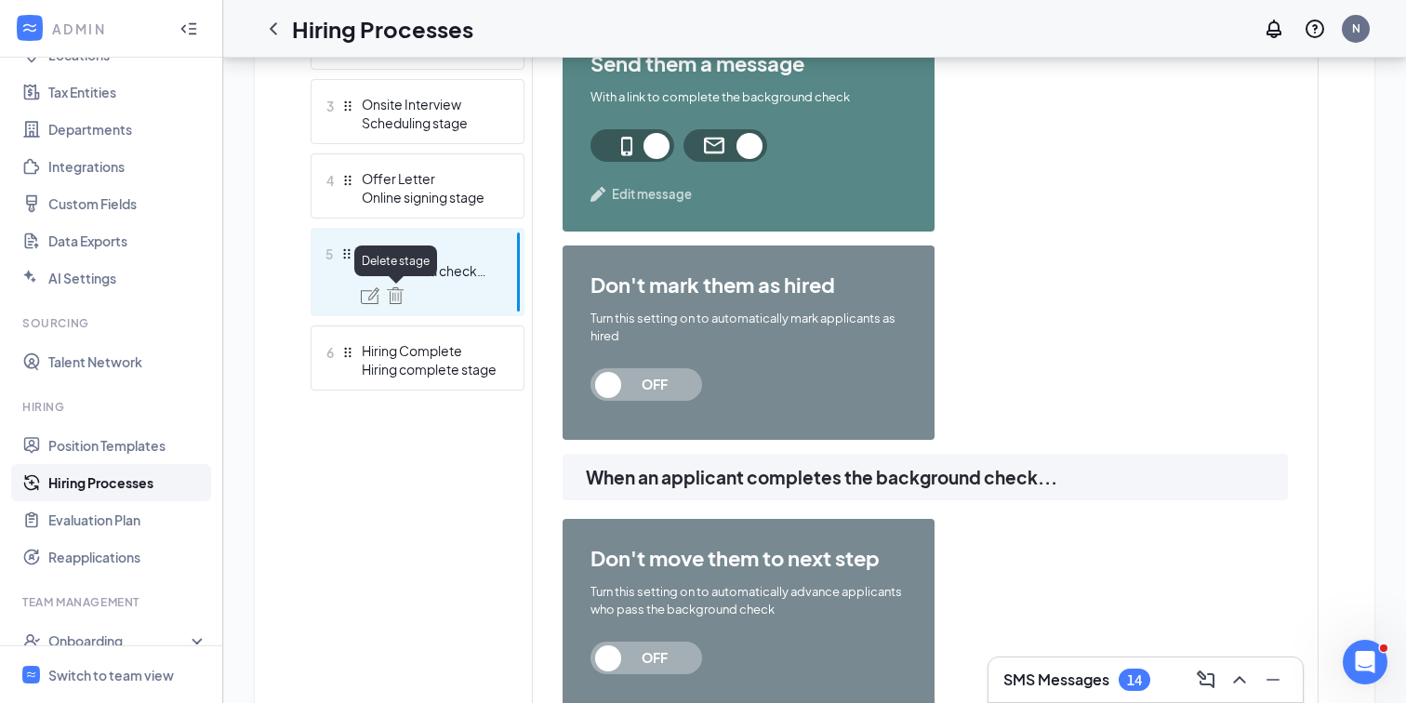
click at [398, 293] on img at bounding box center [395, 295] width 17 height 17
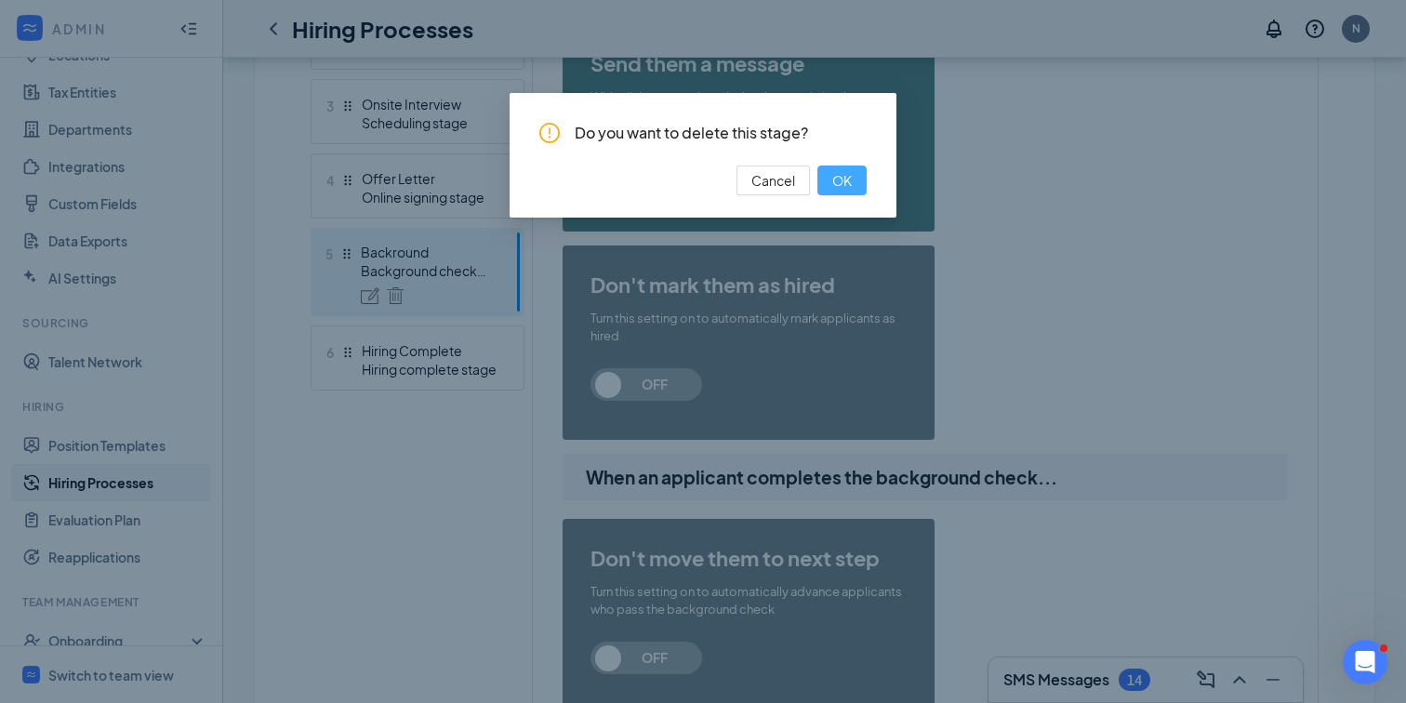
click at [847, 179] on span "OK" at bounding box center [842, 180] width 20 height 20
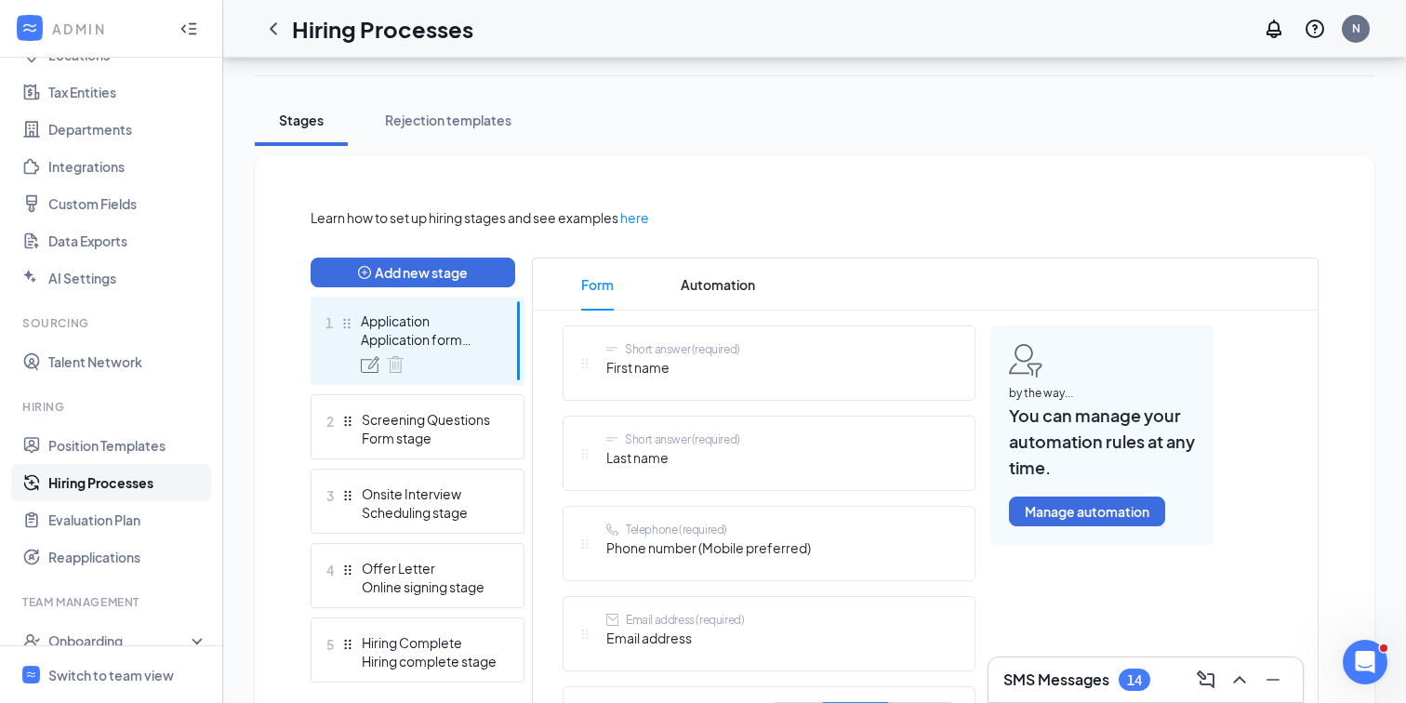
scroll to position [254, 0]
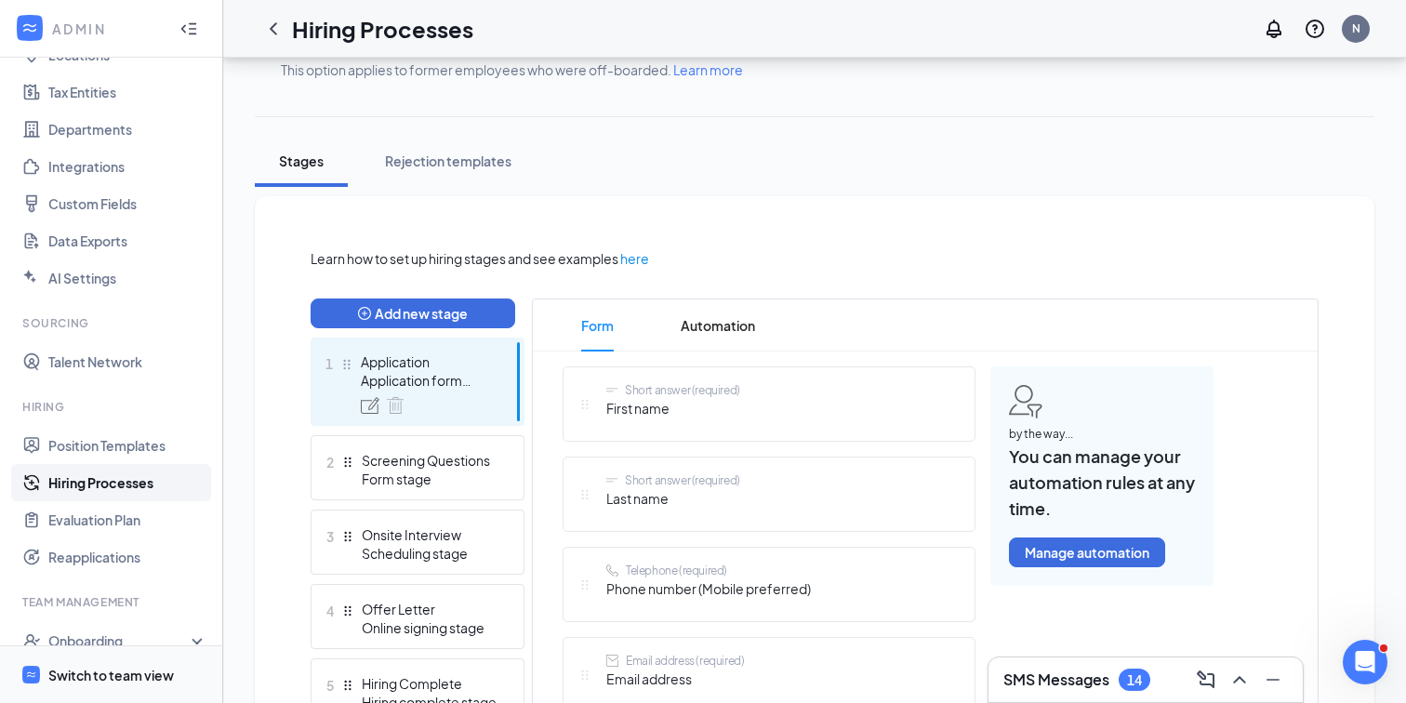
click at [101, 669] on div "Switch to team view" at bounding box center [111, 675] width 126 height 19
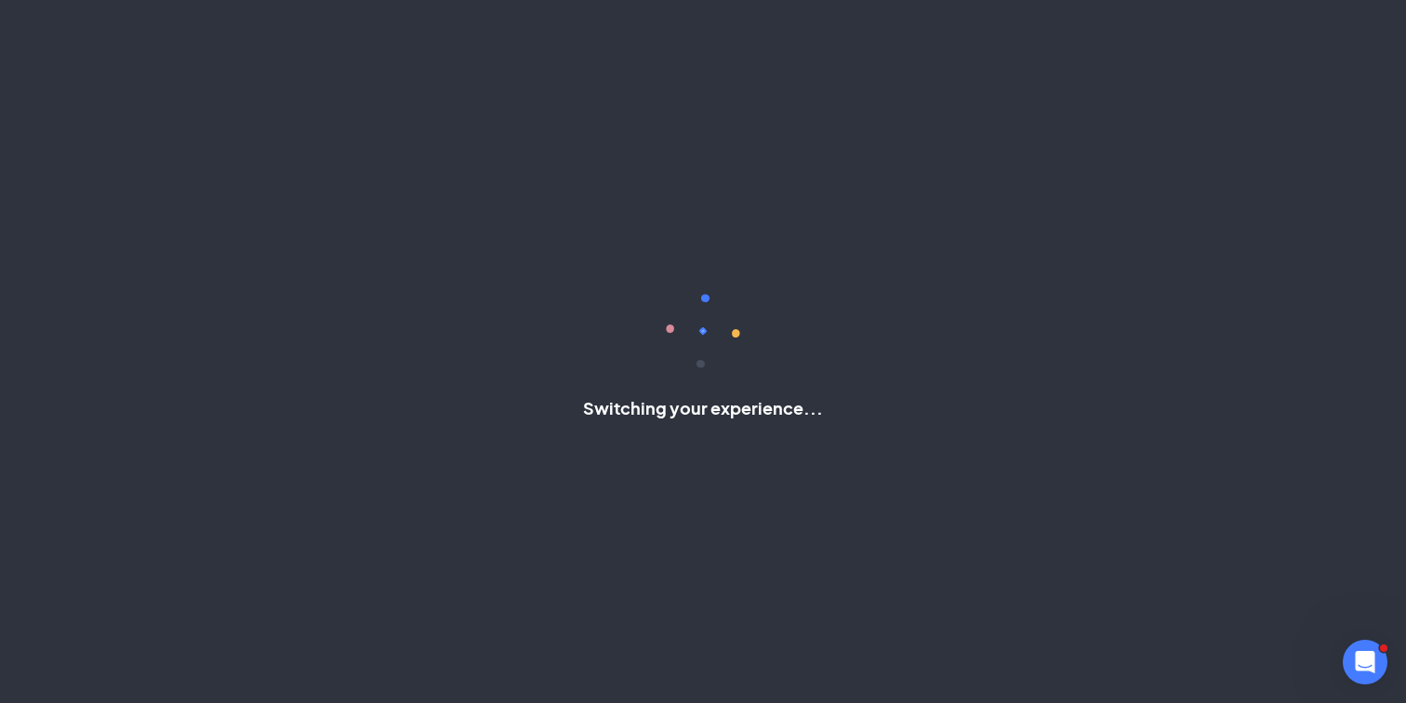
scroll to position [61, 0]
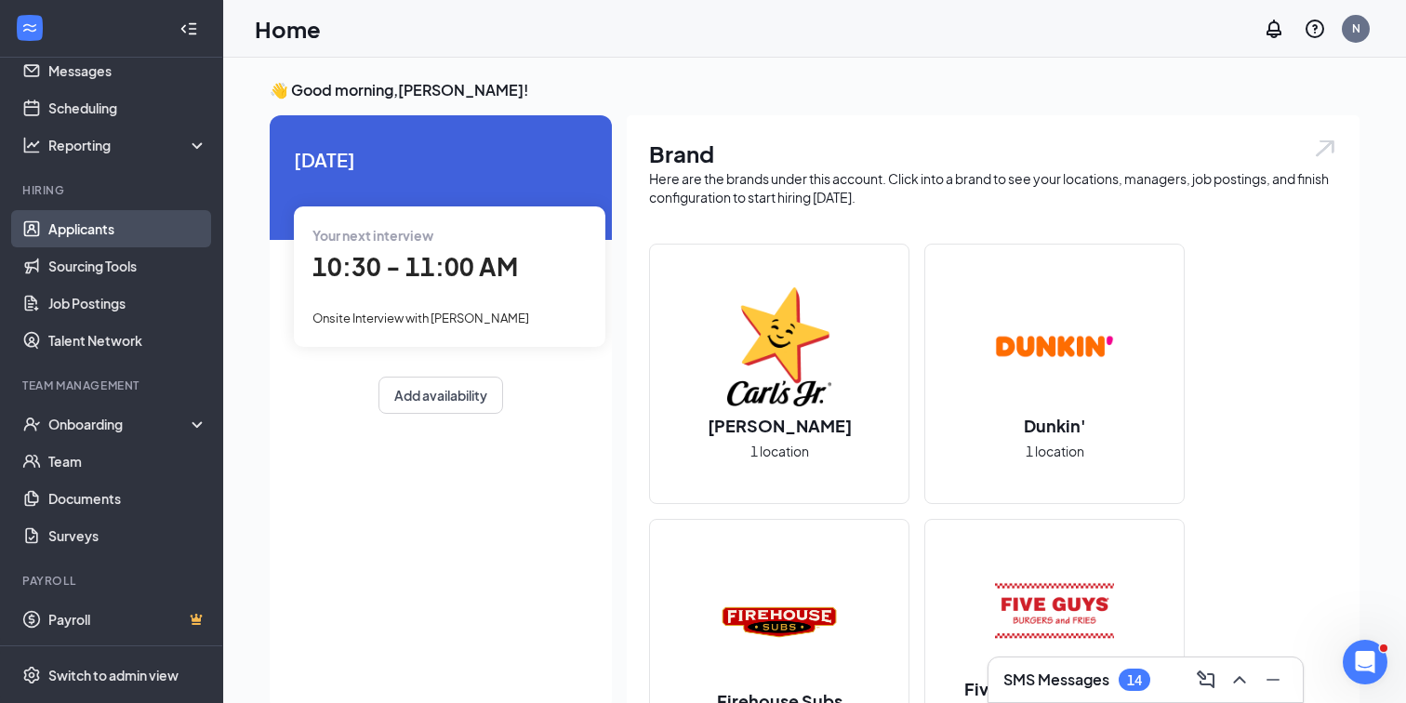
click at [72, 237] on link "Applicants" at bounding box center [127, 228] width 159 height 37
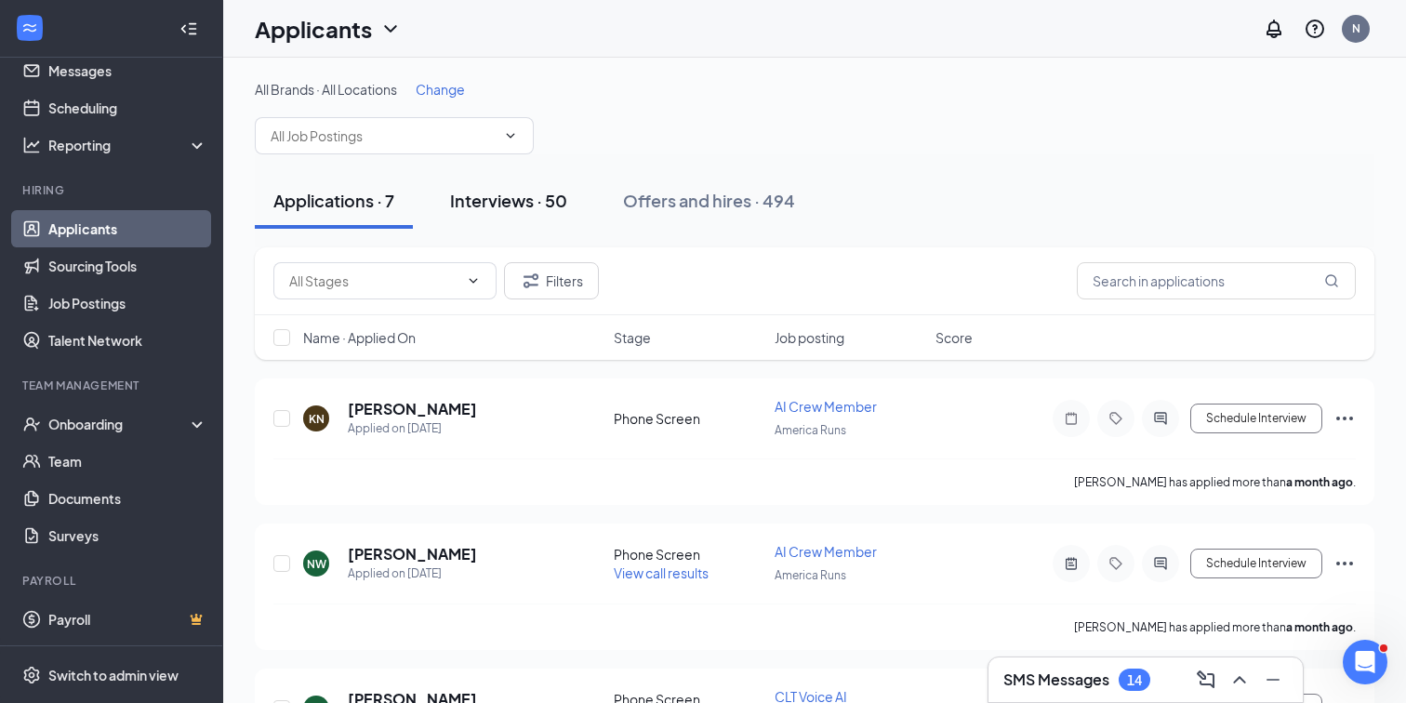
click at [460, 187] on button "Interviews · 50" at bounding box center [508, 201] width 154 height 56
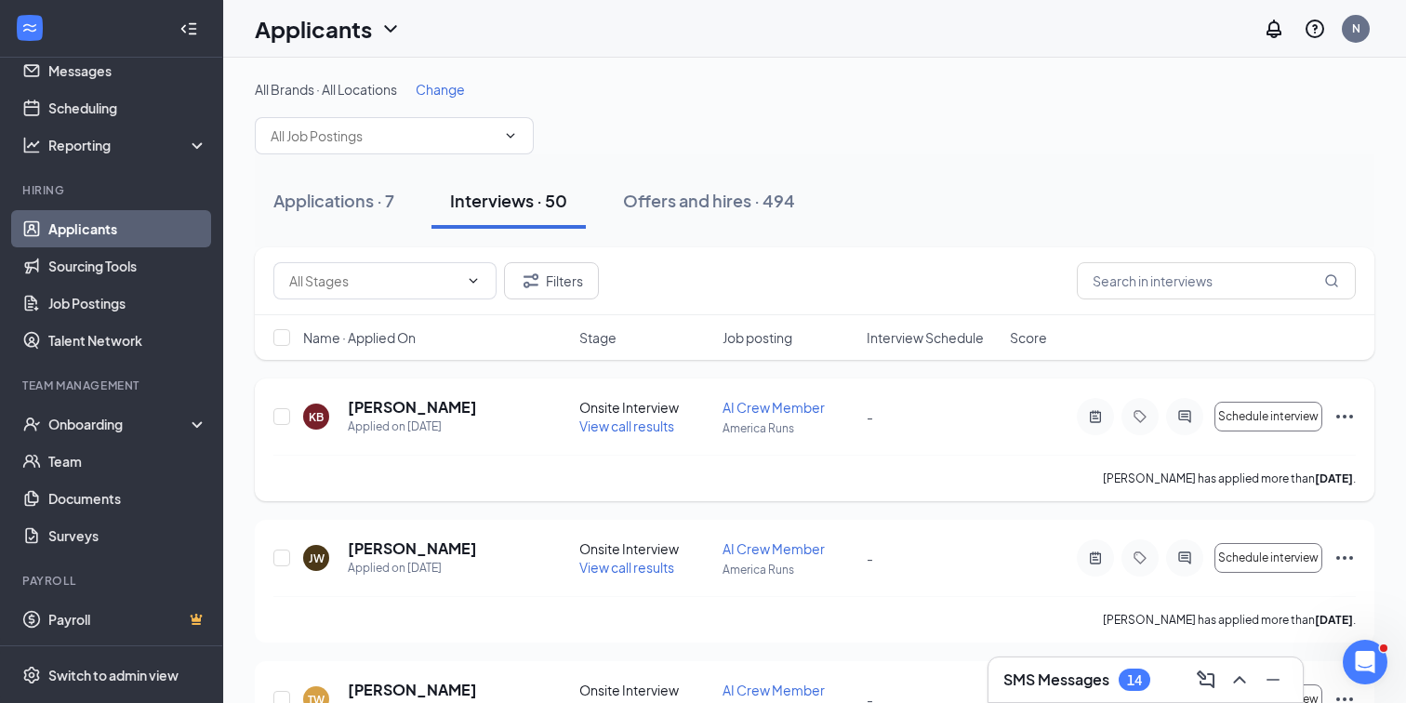
click at [616, 421] on span "View call results" at bounding box center [626, 425] width 95 height 17
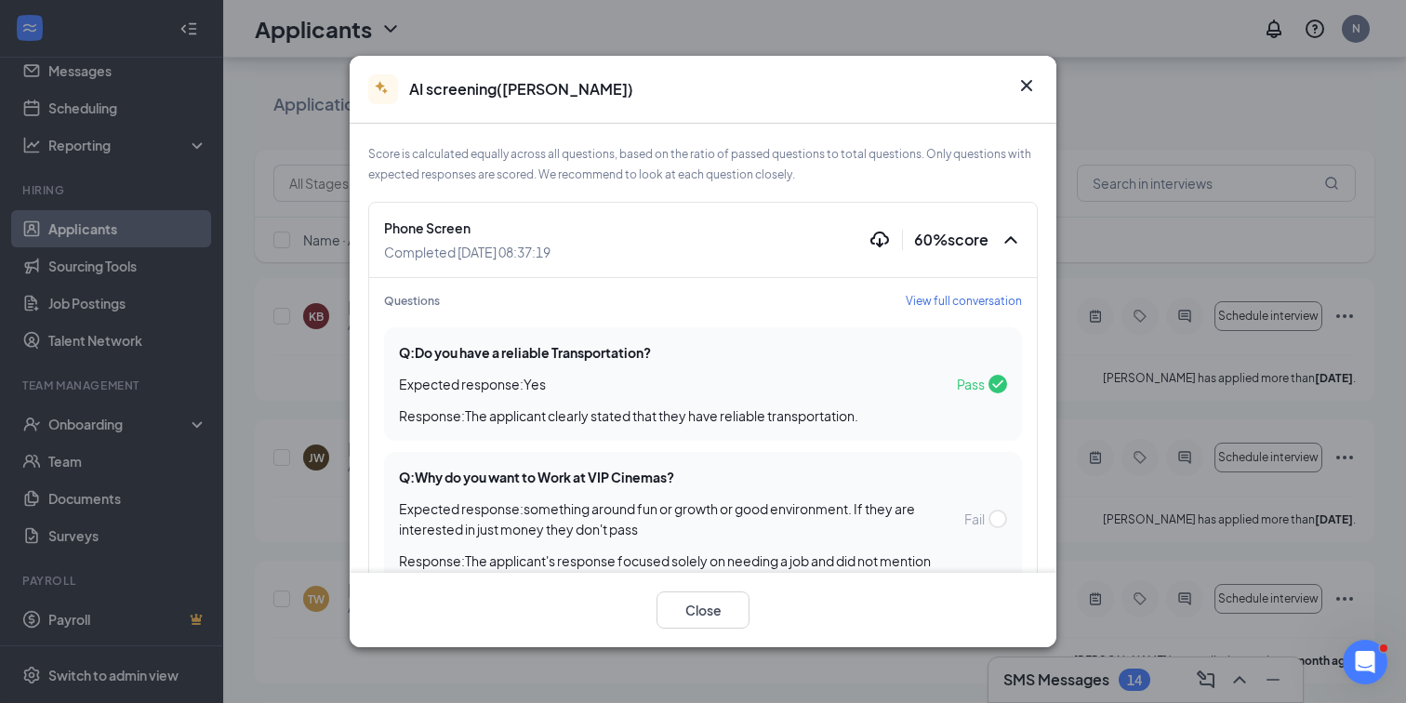
click at [985, 305] on span "View full conversation" at bounding box center [964, 301] width 116 height 16
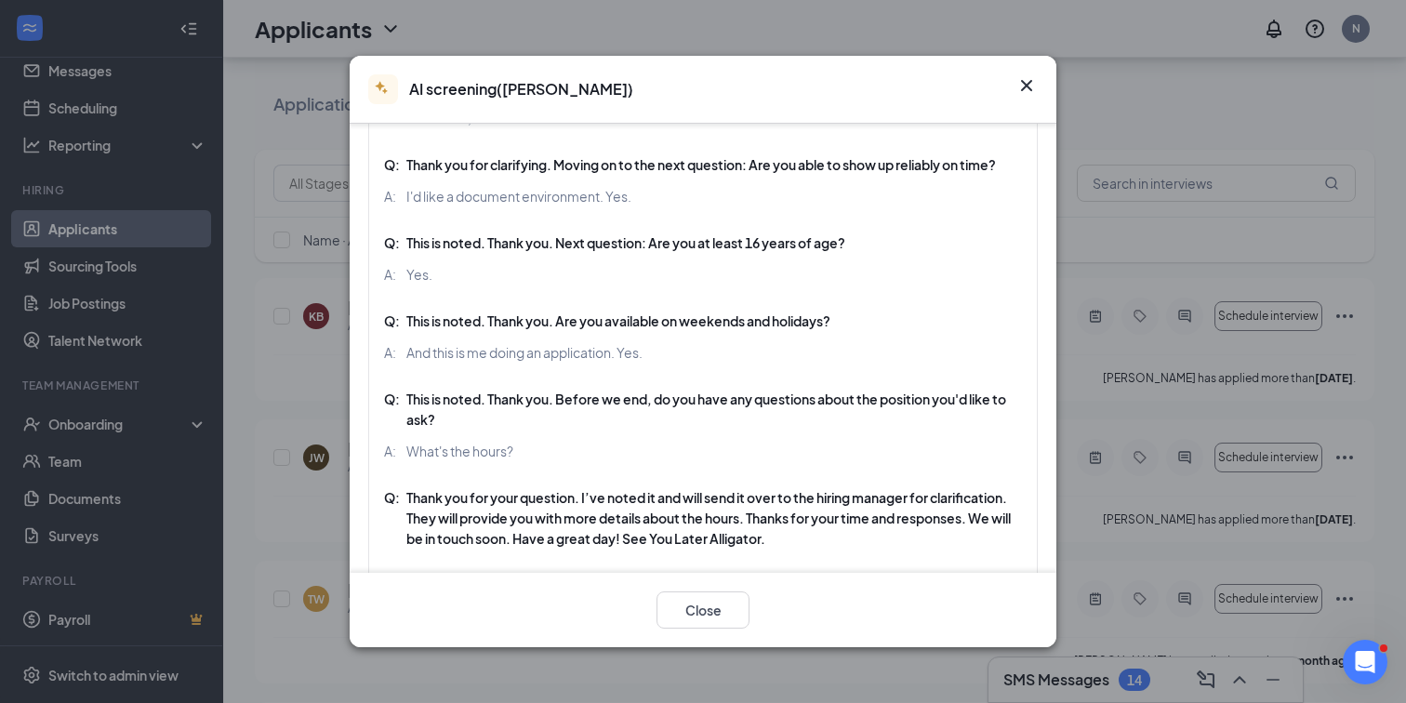
scroll to position [624, 0]
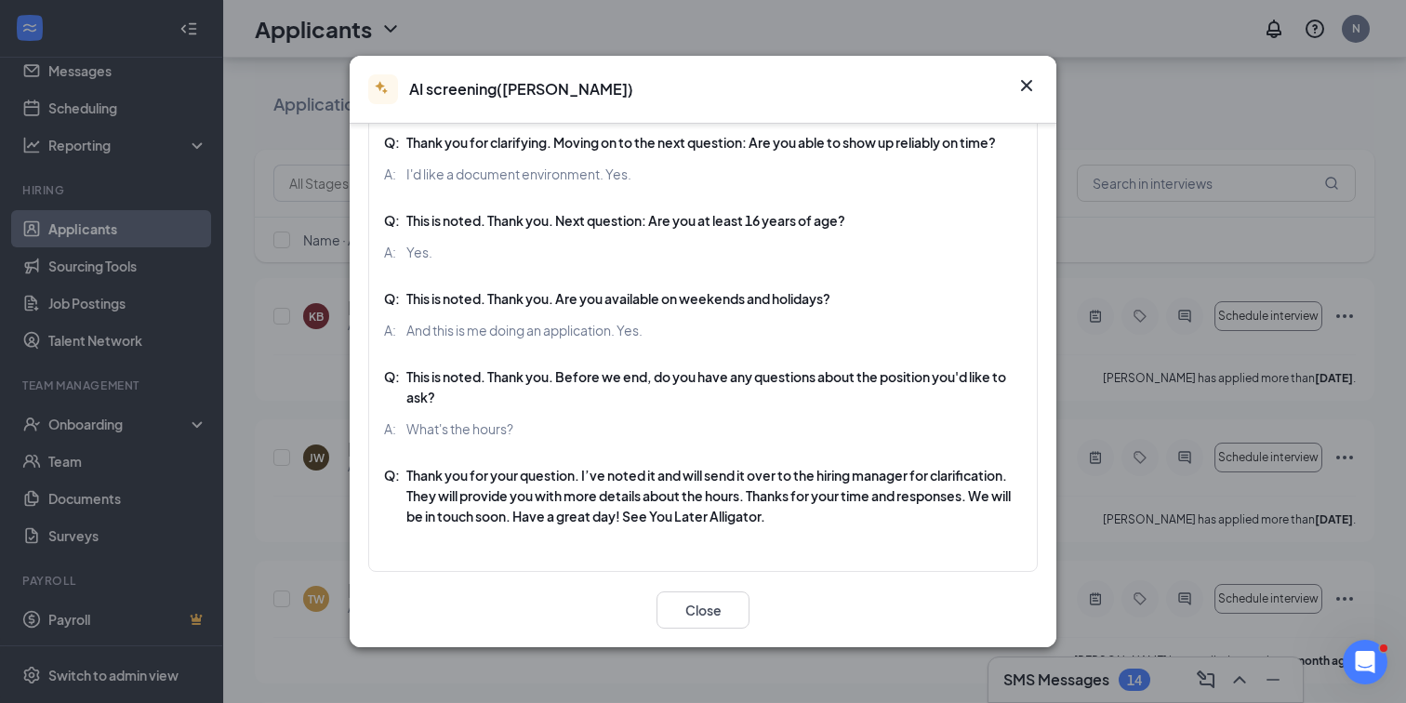
click at [1034, 81] on icon "Cross" at bounding box center [1026, 85] width 22 height 22
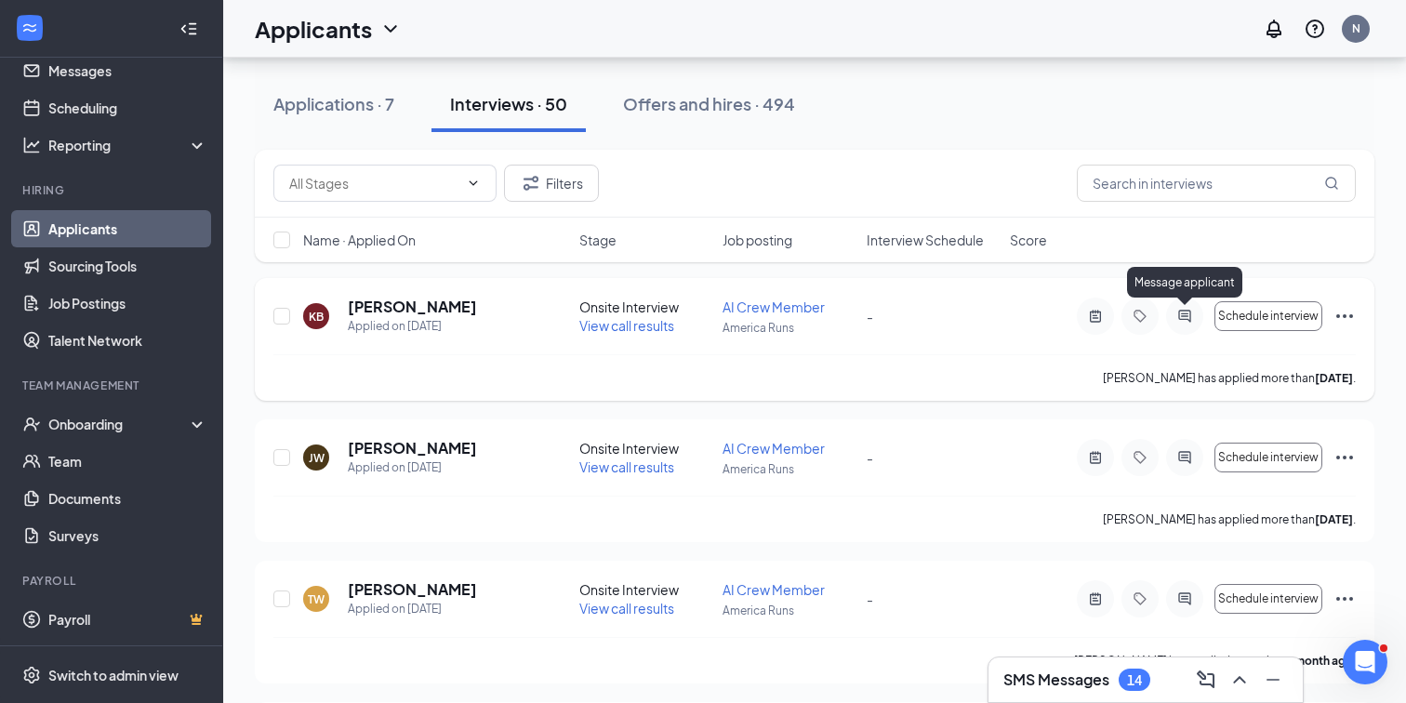
click at [1180, 323] on icon "ActiveChat" at bounding box center [1184, 316] width 22 height 15
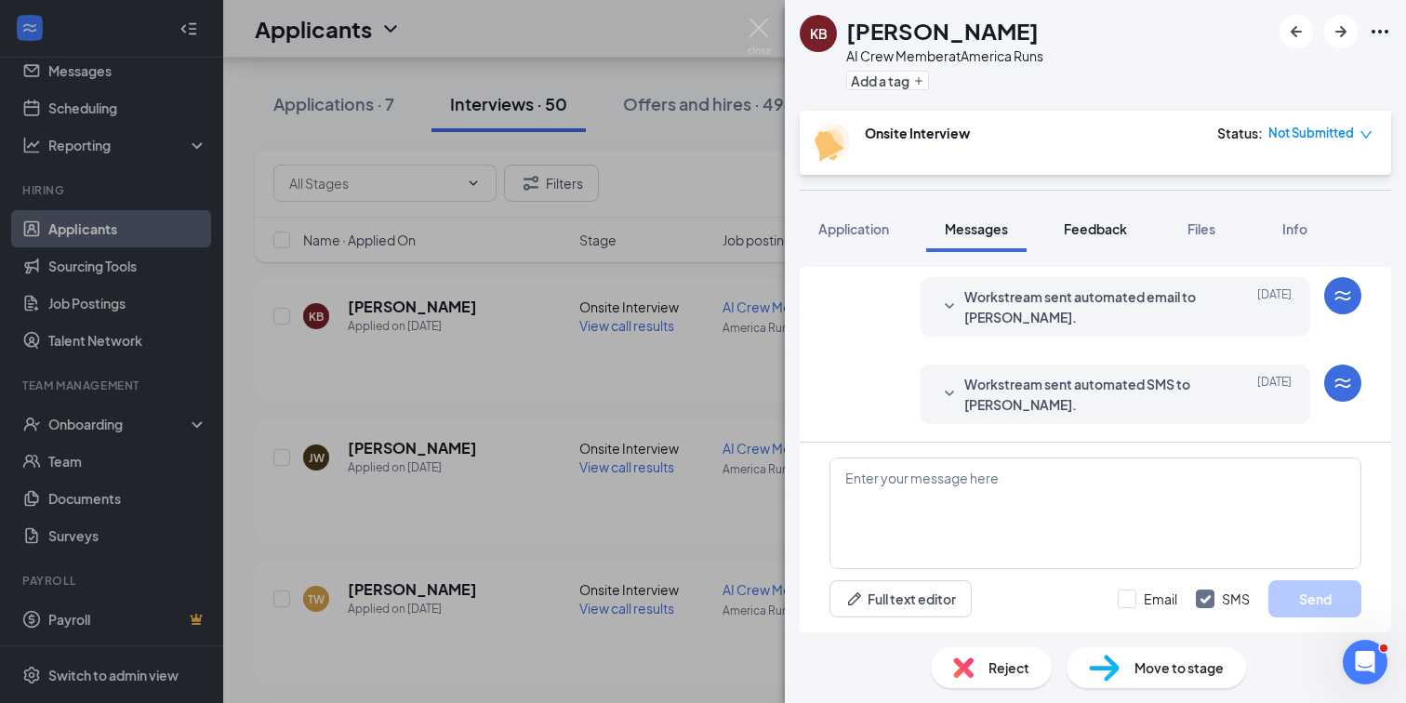
scroll to position [457, 0]
click at [1093, 234] on span "Feedback" at bounding box center [1095, 228] width 63 height 17
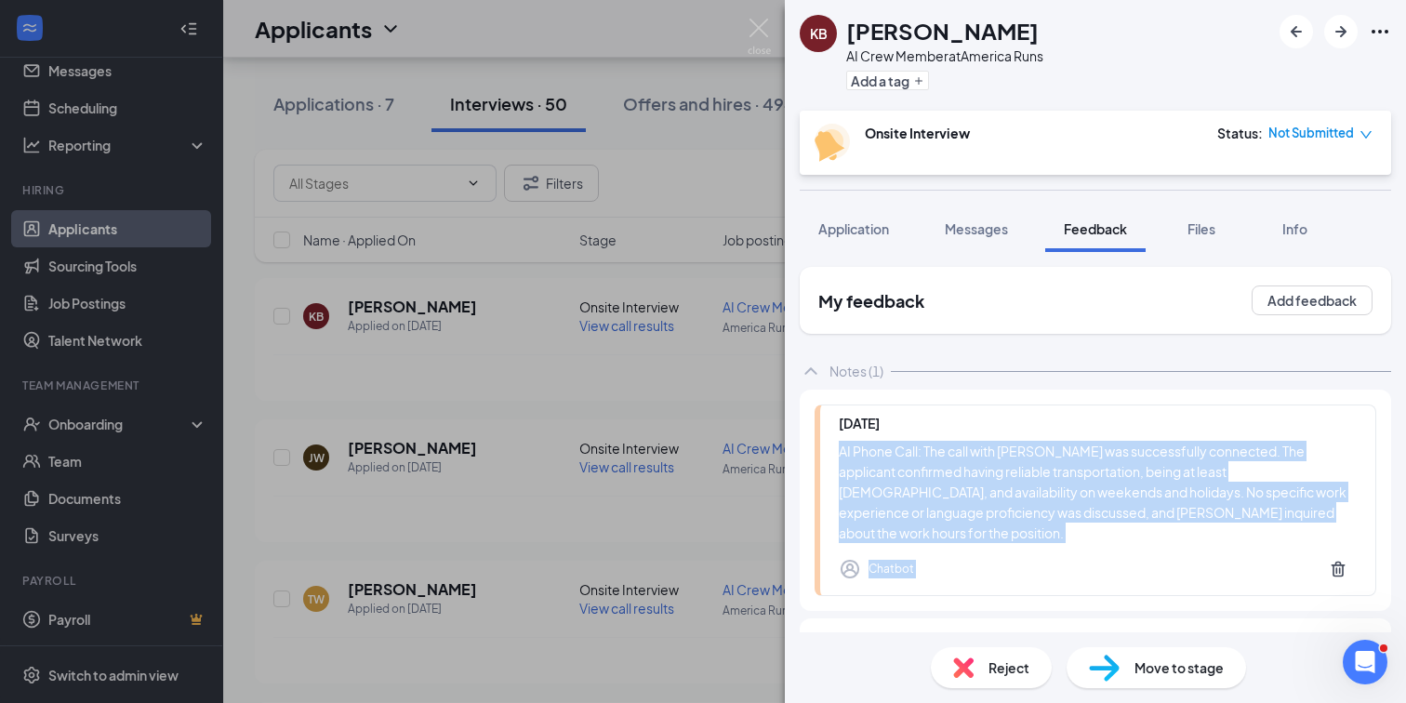
drag, startPoint x: 1274, startPoint y: 530, endPoint x: 841, endPoint y: 449, distance: 439.8
click at [841, 449] on div "[DATE] AI Phone Call: The call with [PERSON_NAME] was successfully connected. T…" at bounding box center [1095, 500] width 562 height 192
click at [746, 200] on div "KB [PERSON_NAME] AI Crew Member at America Runs Add a tag Onsite Interview Stat…" at bounding box center [703, 351] width 1406 height 703
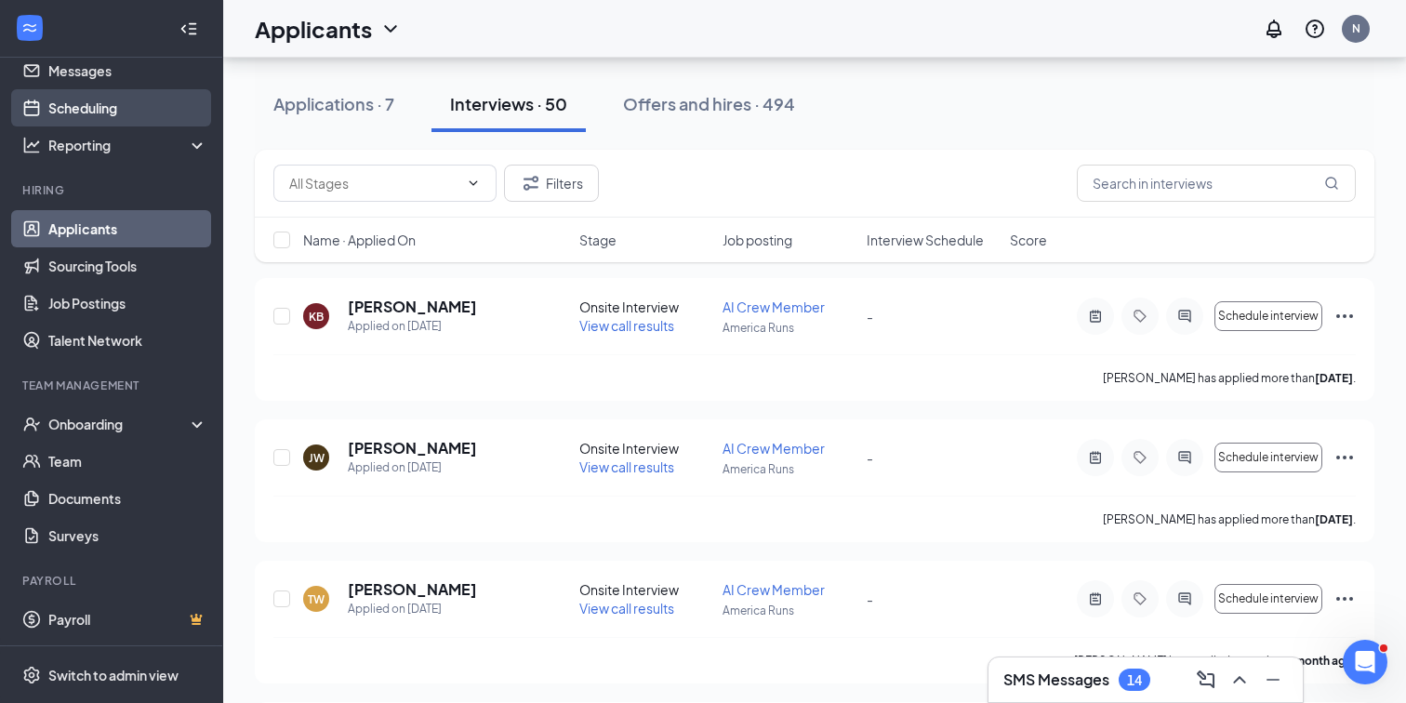
click at [103, 112] on link "Scheduling" at bounding box center [127, 107] width 159 height 37
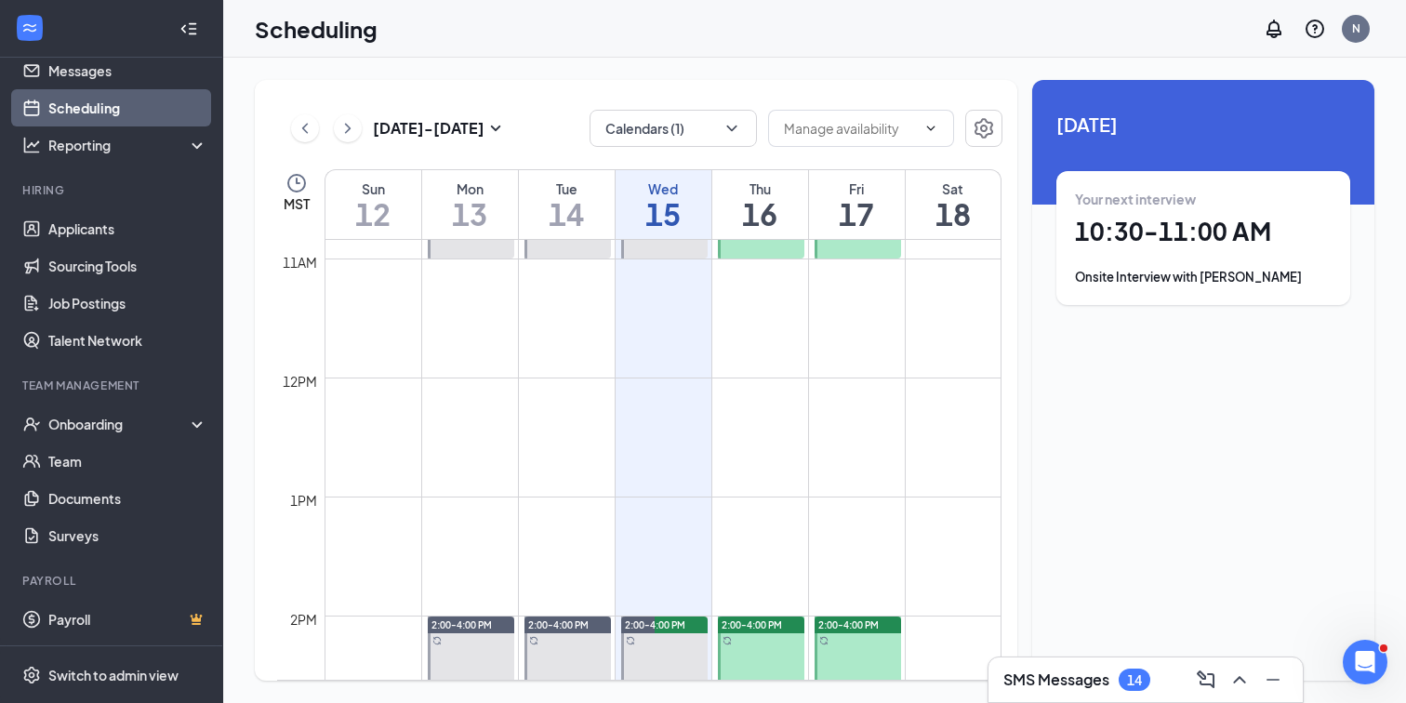
scroll to position [1166, 0]
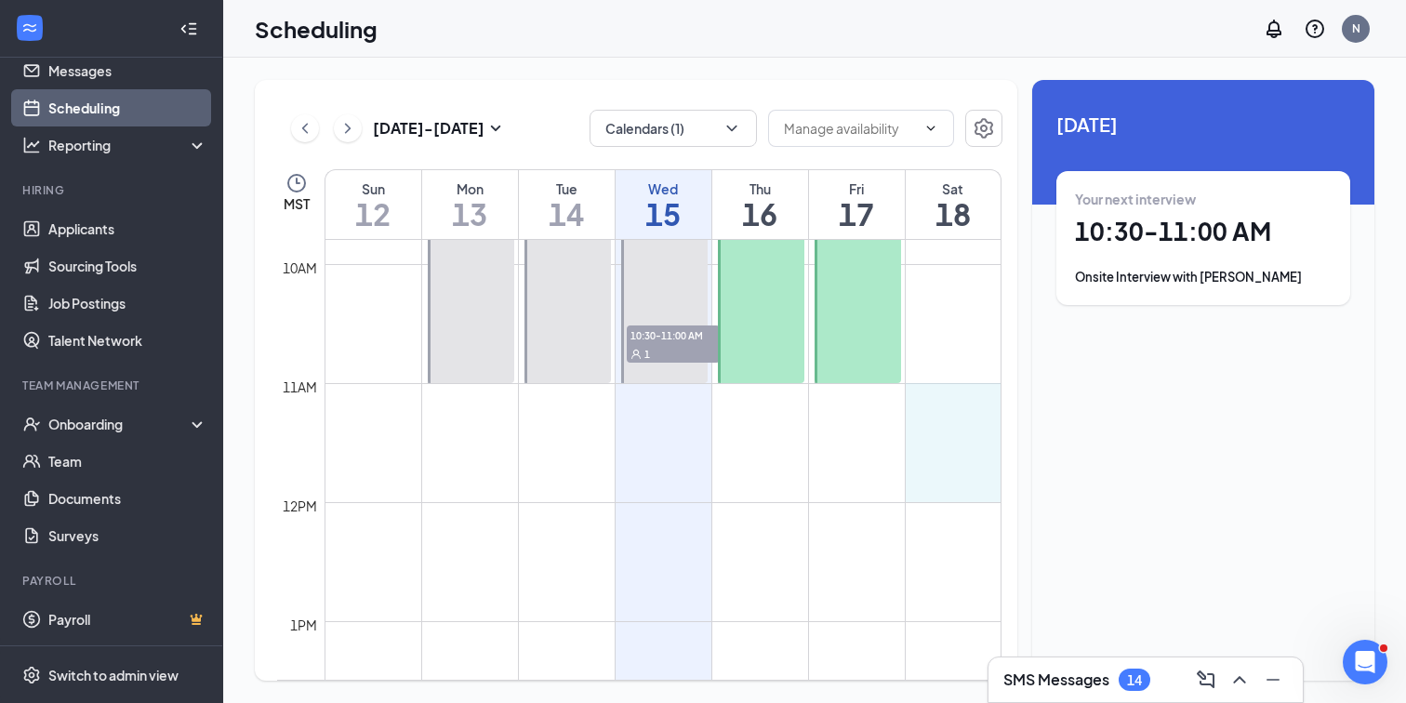
drag, startPoint x: 933, startPoint y: 392, endPoint x: 940, endPoint y: 483, distance: 91.3
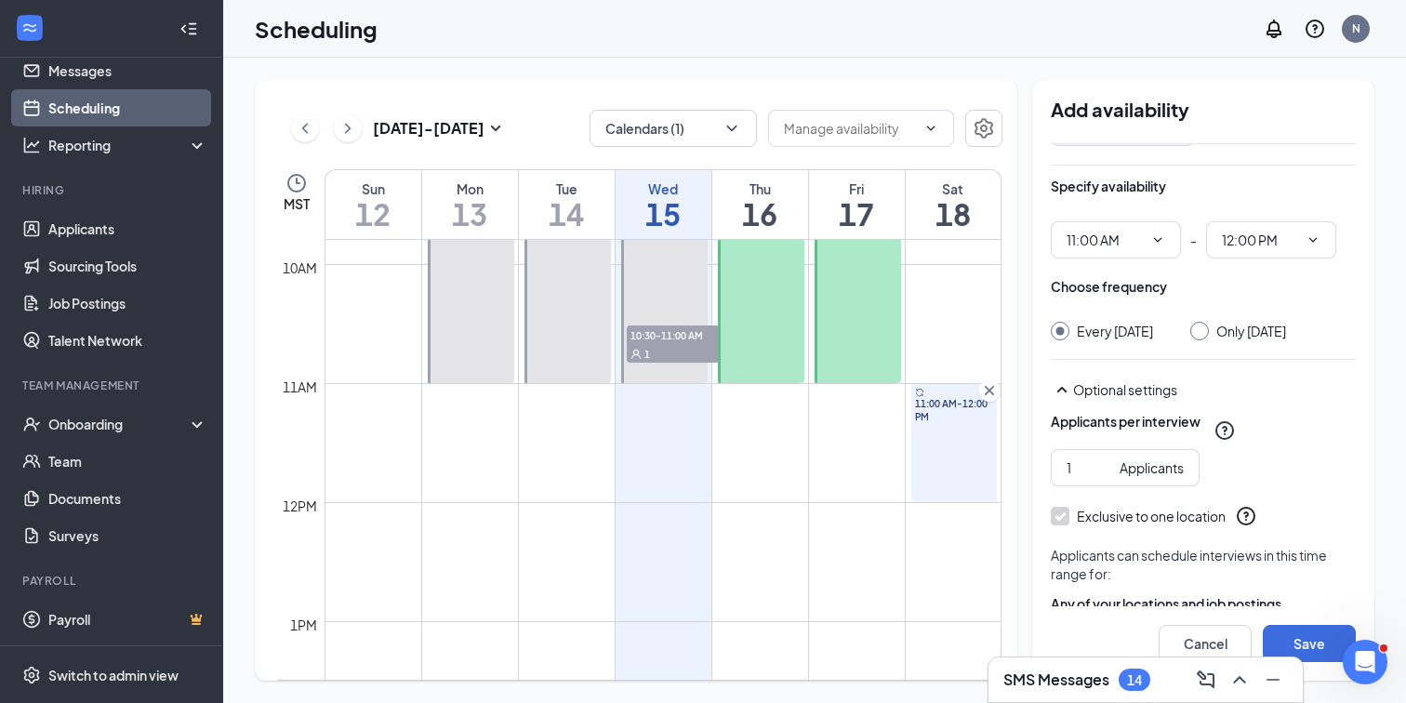
scroll to position [131, 0]
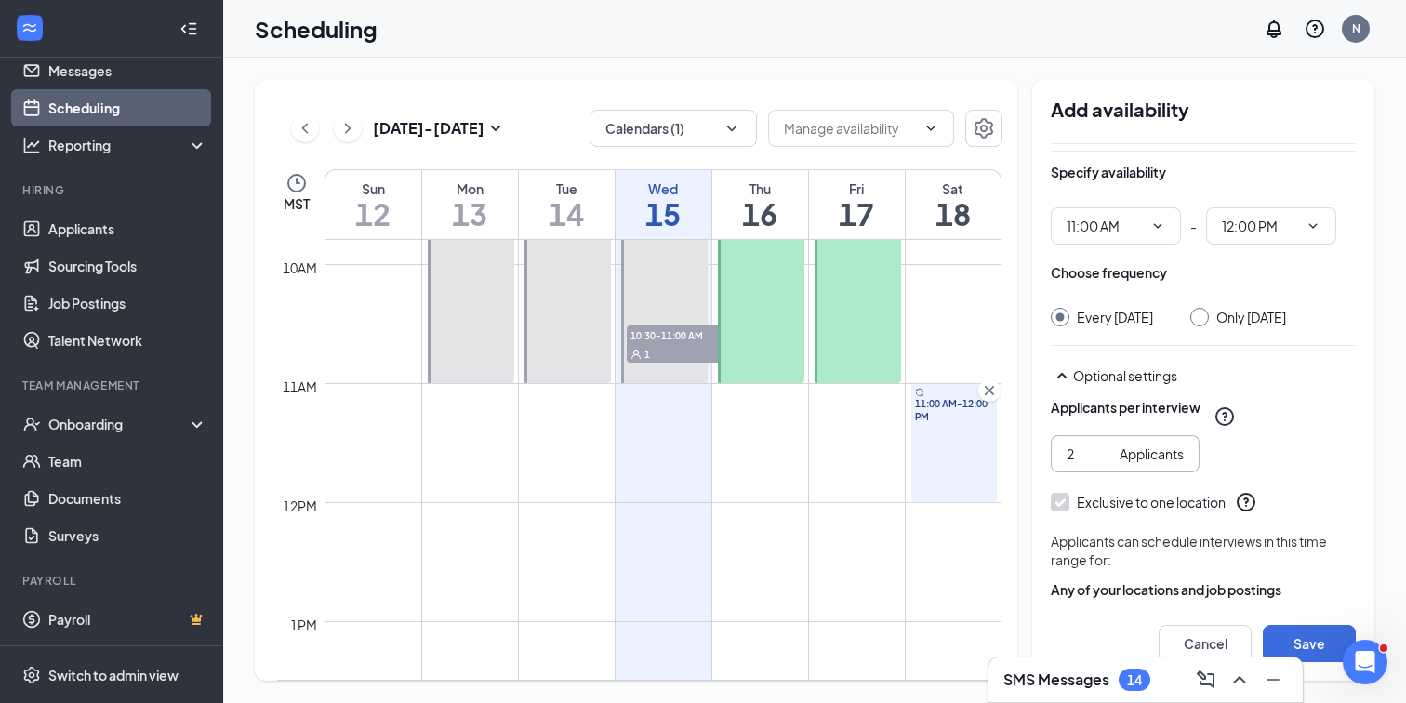
click at [1103, 464] on input "2" at bounding box center [1089, 453] width 46 height 20
click at [1103, 464] on input "3" at bounding box center [1089, 453] width 46 height 20
click at [1103, 464] on input "4" at bounding box center [1089, 453] width 46 height 20
click at [1103, 464] on input "5" at bounding box center [1089, 453] width 46 height 20
click at [1103, 464] on input "6" at bounding box center [1089, 453] width 46 height 20
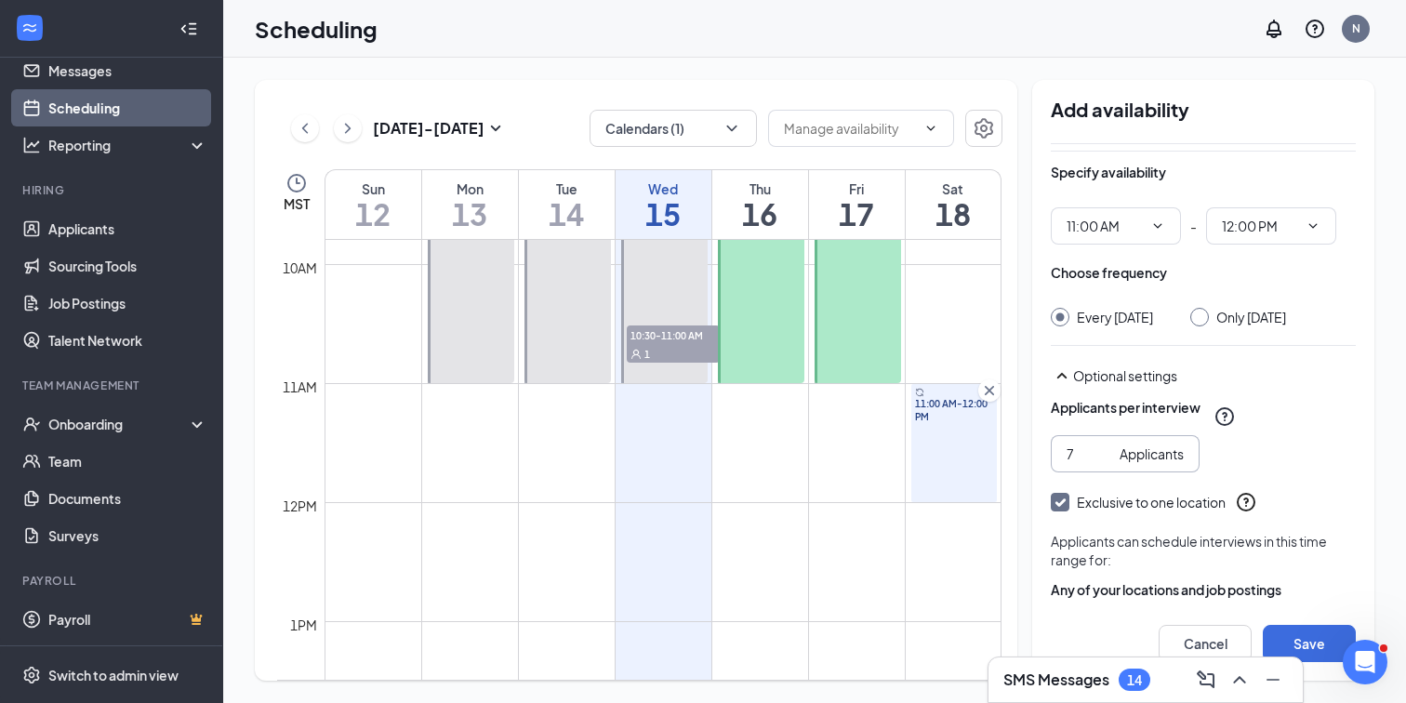
click at [1103, 464] on input "7" at bounding box center [1089, 453] width 46 height 20
click at [1103, 464] on input "8" at bounding box center [1089, 453] width 46 height 20
click at [1103, 464] on input "9" at bounding box center [1089, 453] width 46 height 20
click at [1103, 464] on input "10" at bounding box center [1089, 453] width 46 height 20
click at [1103, 464] on input "11" at bounding box center [1089, 453] width 46 height 20
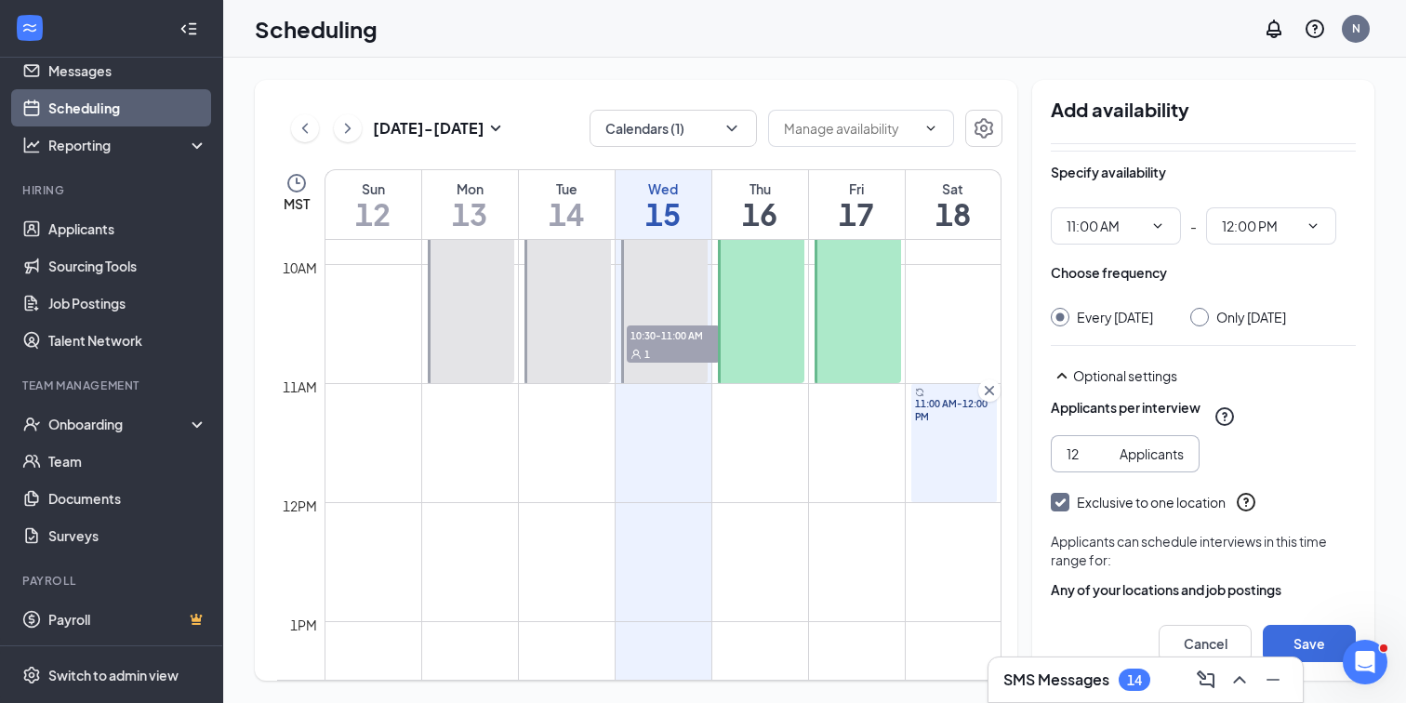
click at [1103, 464] on input "12" at bounding box center [1089, 453] width 46 height 20
click at [1103, 464] on input "13" at bounding box center [1089, 453] width 46 height 20
click at [1103, 464] on input "14" at bounding box center [1089, 453] width 46 height 20
click at [1103, 464] on input "15" at bounding box center [1089, 453] width 46 height 20
click at [1103, 464] on input "16" at bounding box center [1089, 453] width 46 height 20
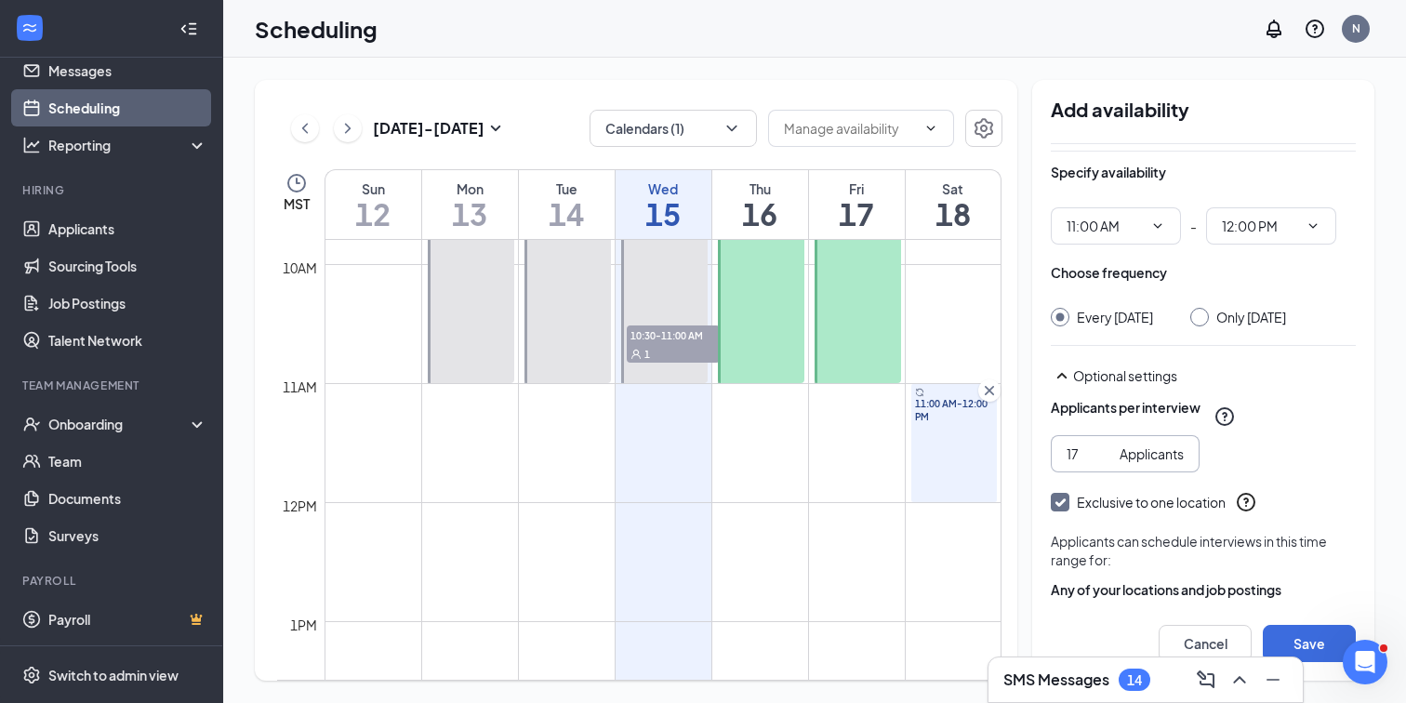
click at [1103, 464] on input "17" at bounding box center [1089, 453] width 46 height 20
click at [1103, 464] on input "18" at bounding box center [1089, 453] width 46 height 20
click at [1103, 464] on input "19" at bounding box center [1089, 453] width 46 height 20
type input "20"
click at [1103, 464] on input "20" at bounding box center [1089, 453] width 46 height 20
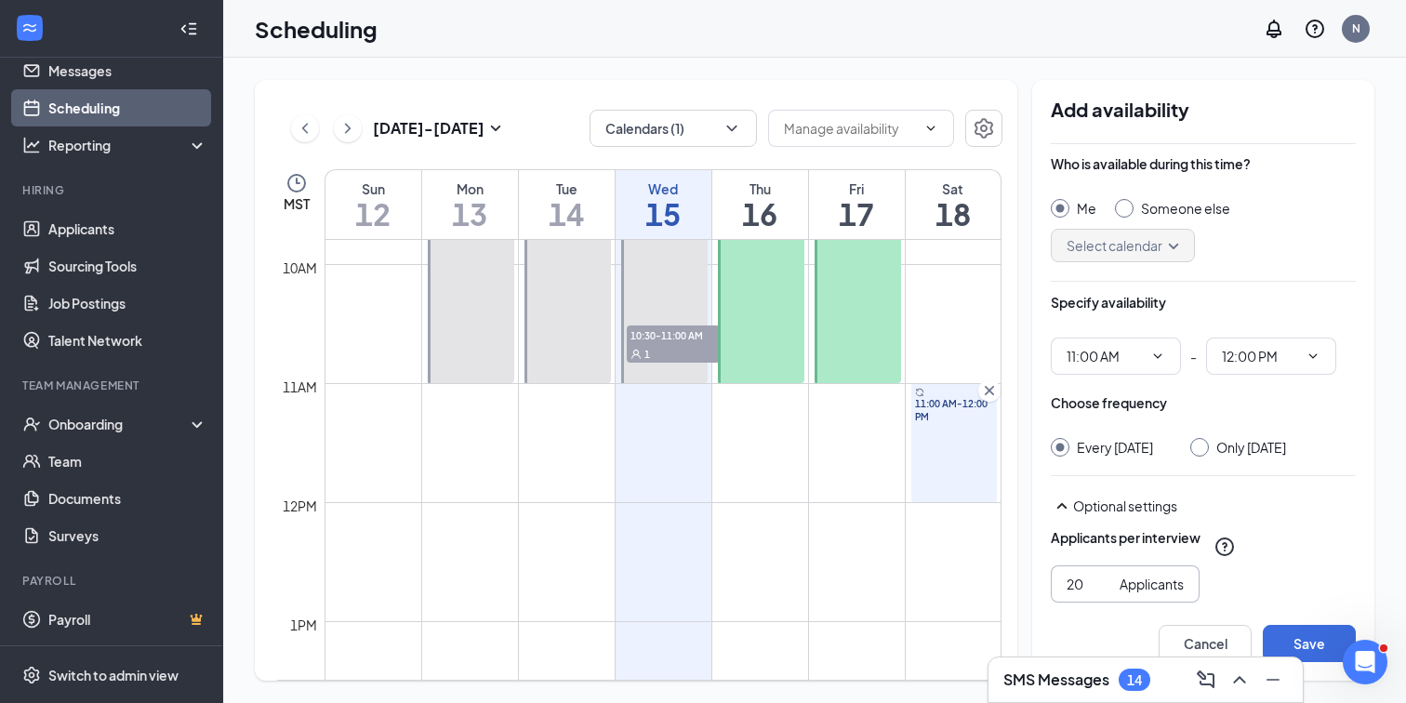
scroll to position [0, 0]
click at [1120, 210] on input "Someone else" at bounding box center [1121, 206] width 13 height 13
radio input "true"
radio input "false"
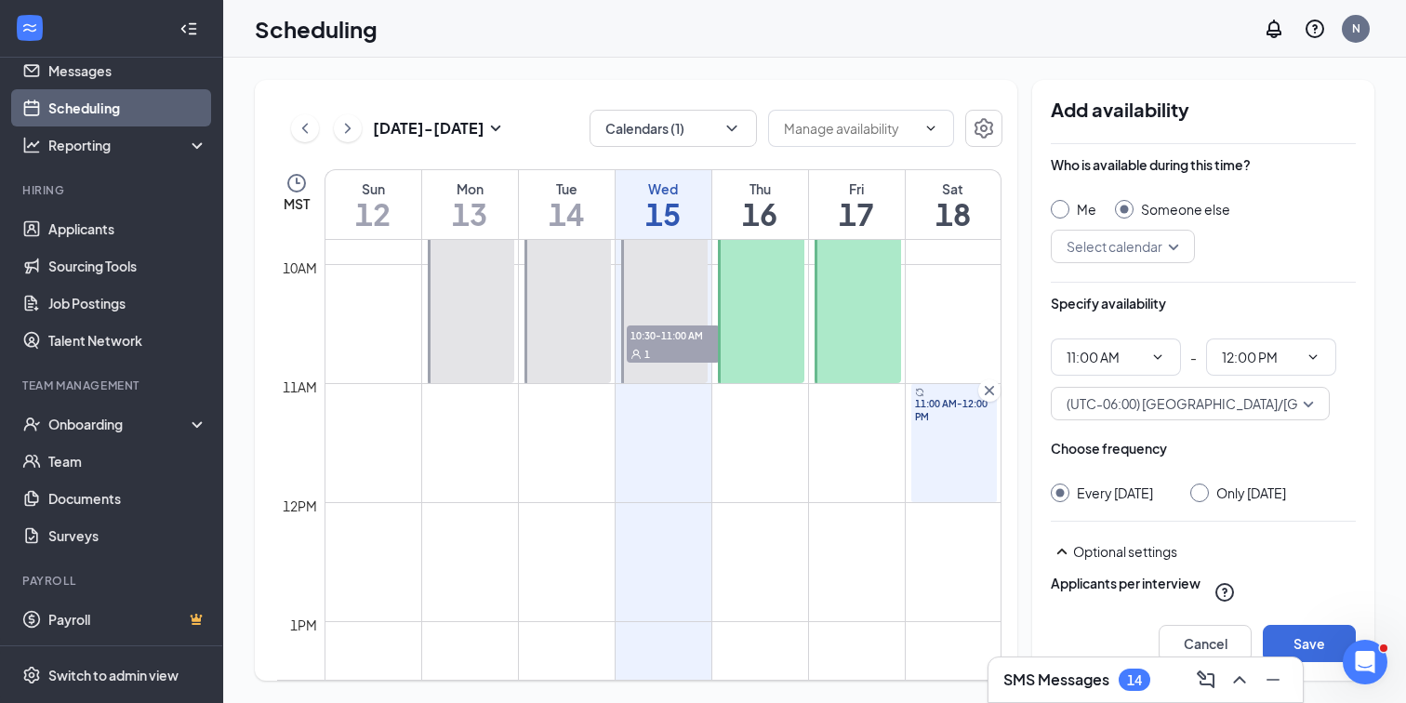
click at [1141, 256] on input "search" at bounding box center [1116, 247] width 109 height 32
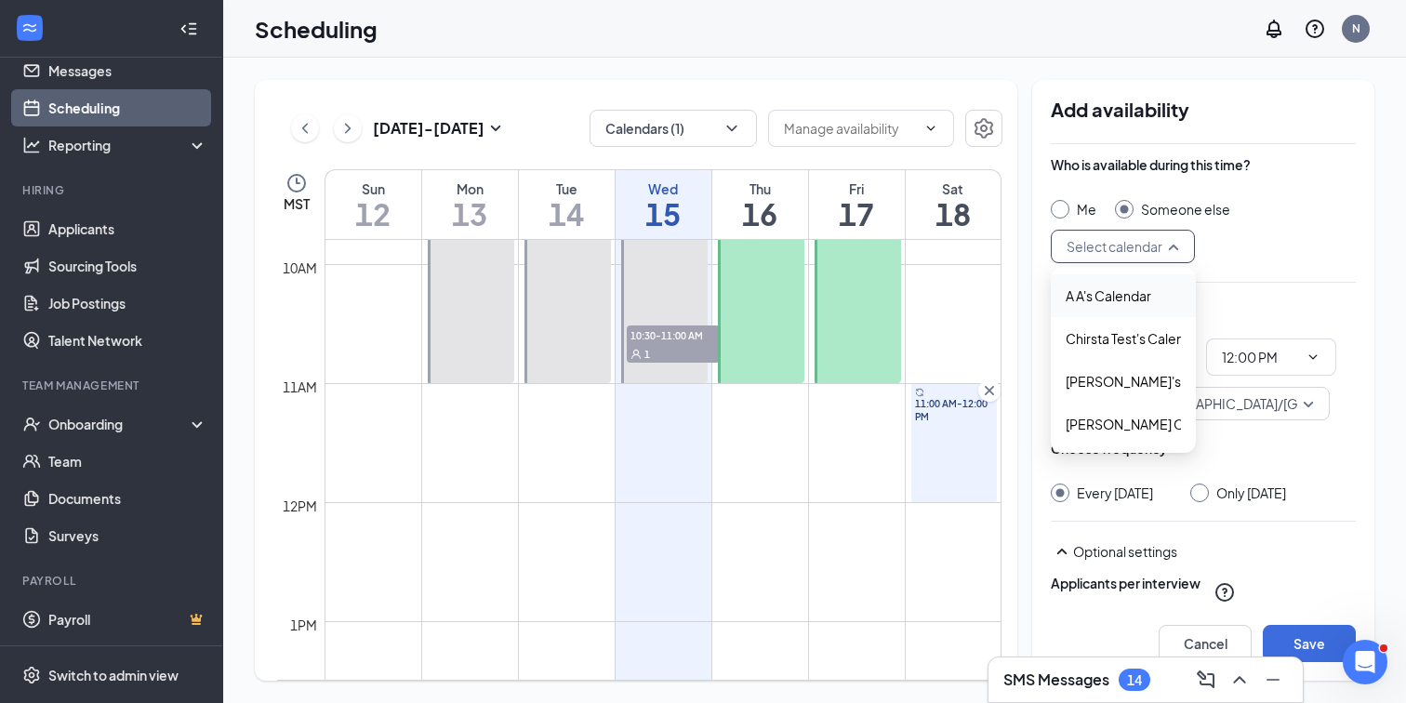
click at [1284, 191] on div "Who is available during this time?" at bounding box center [1203, 173] width 305 height 37
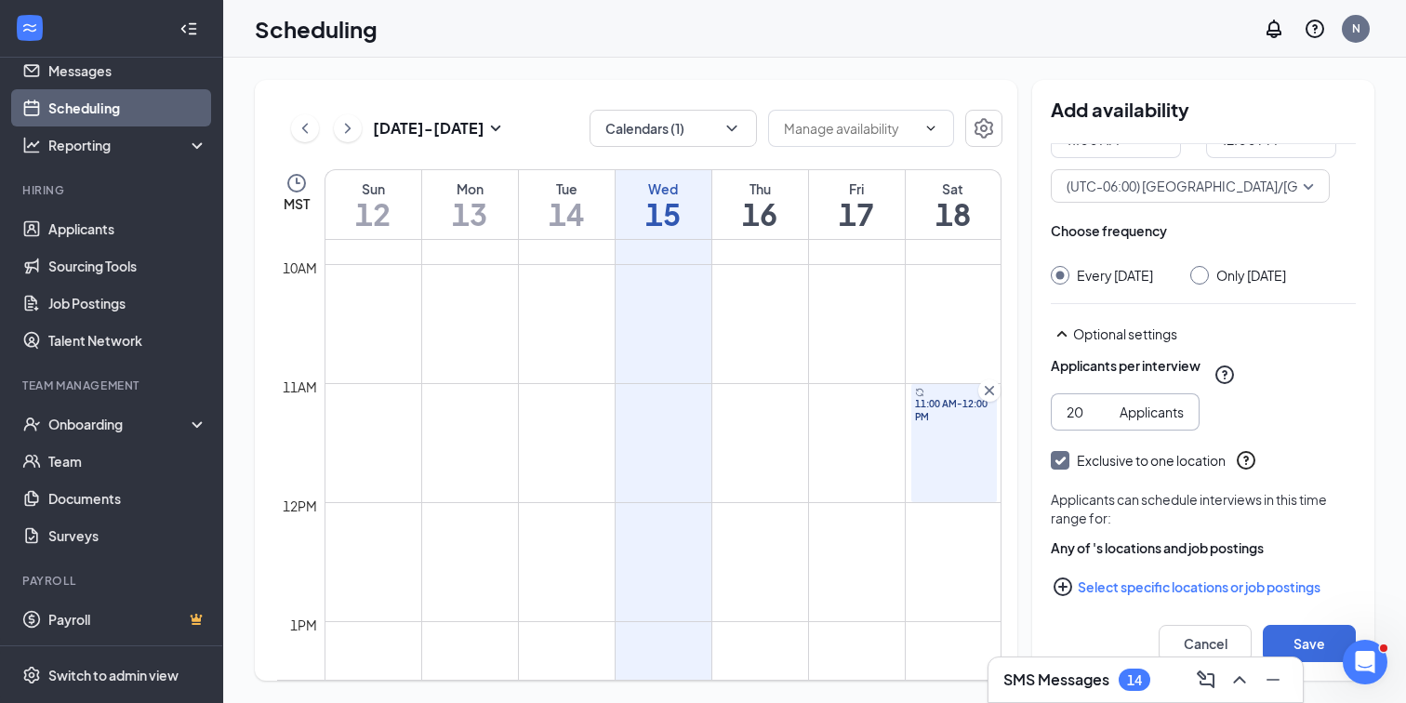
scroll to position [254, 0]
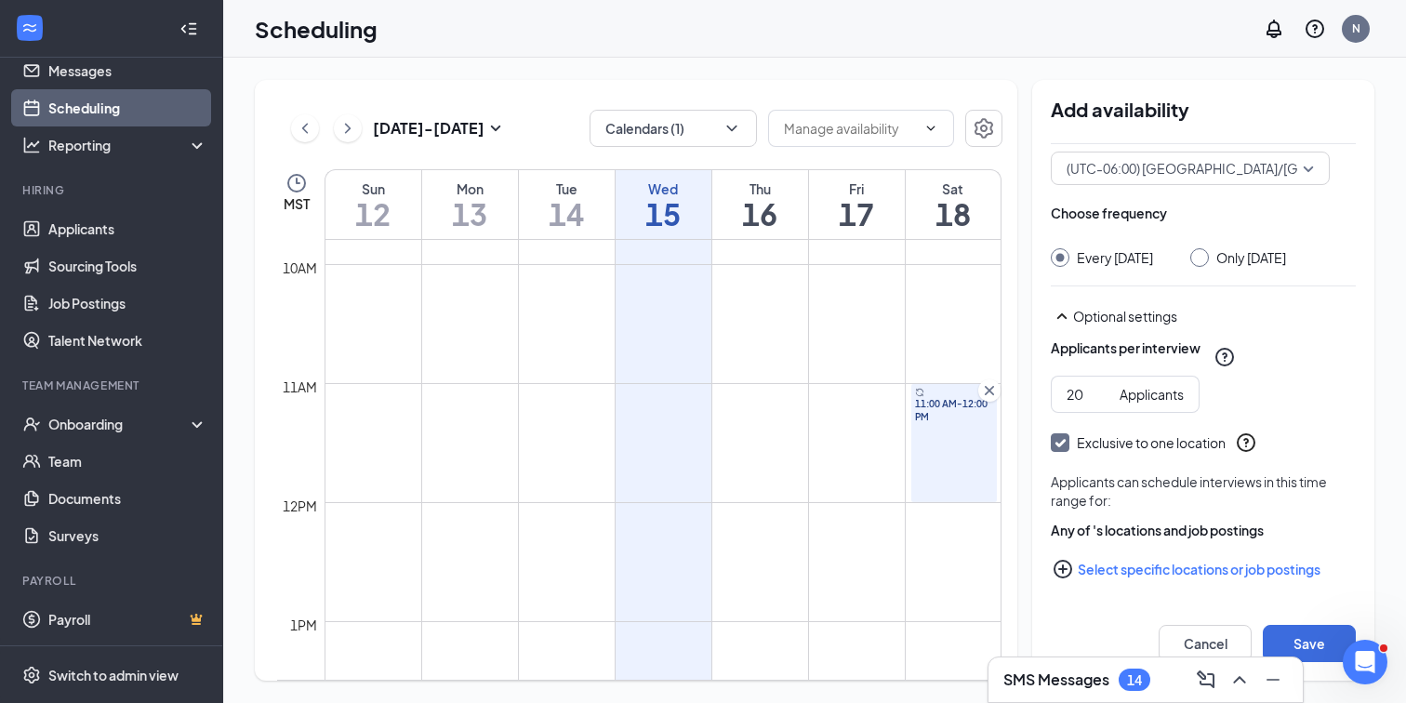
click at [1129, 568] on button "Select specific locations or job postings" at bounding box center [1203, 568] width 305 height 37
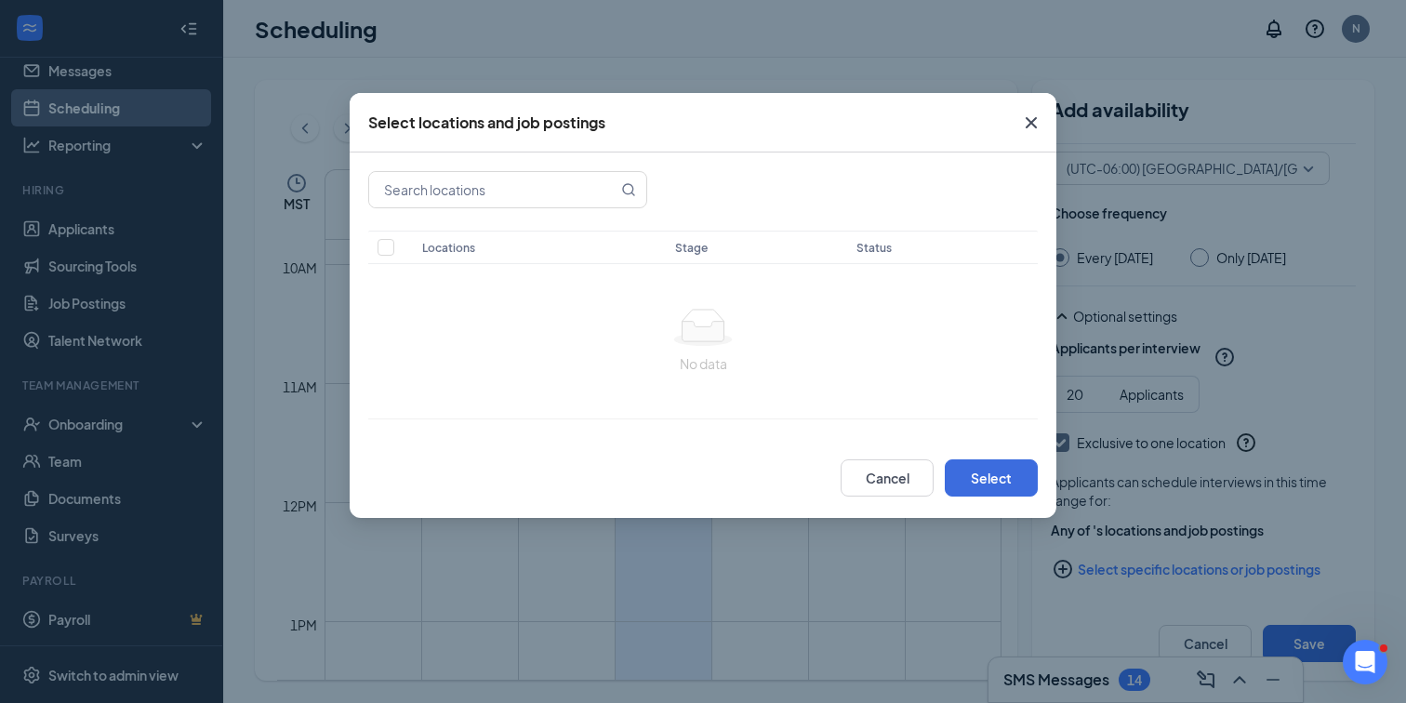
click at [1020, 125] on icon "Cross" at bounding box center [1031, 123] width 22 height 22
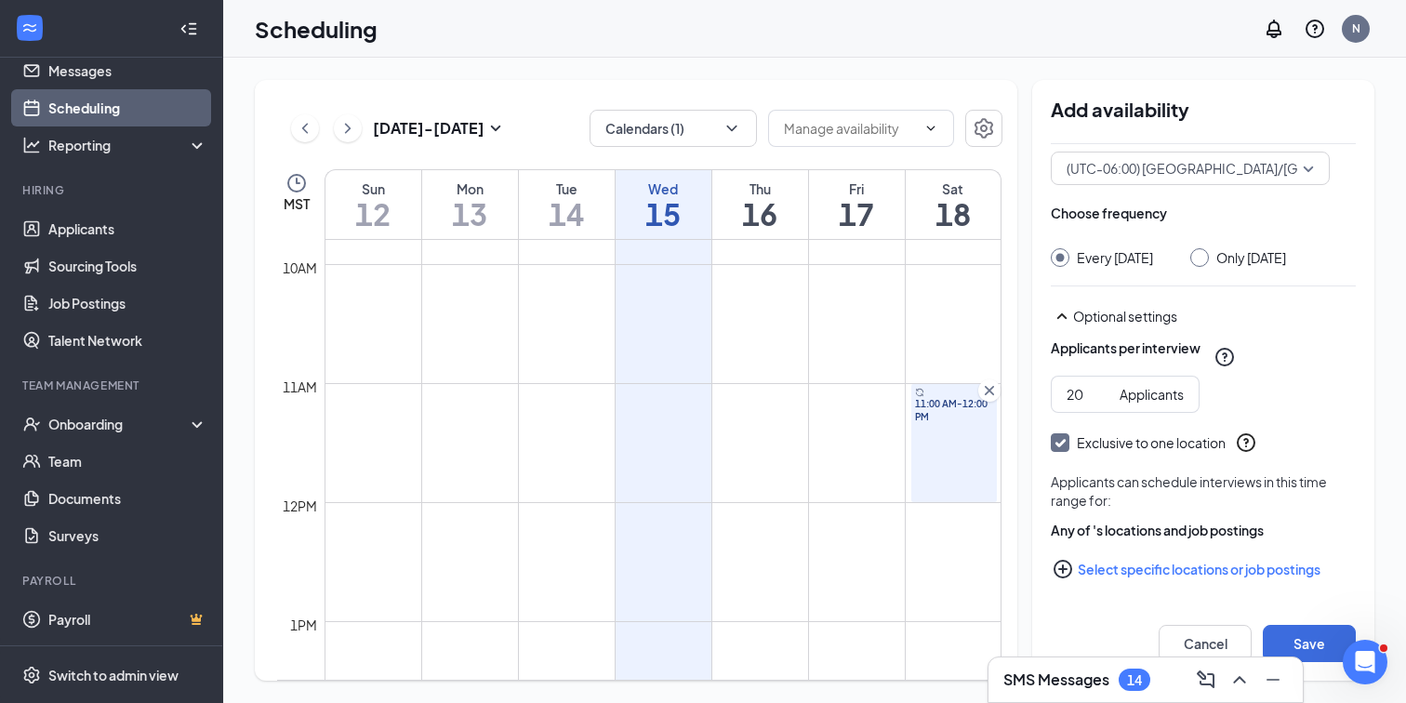
click at [959, 472] on div "11:00 AM-12:00 PM" at bounding box center [954, 443] width 86 height 118
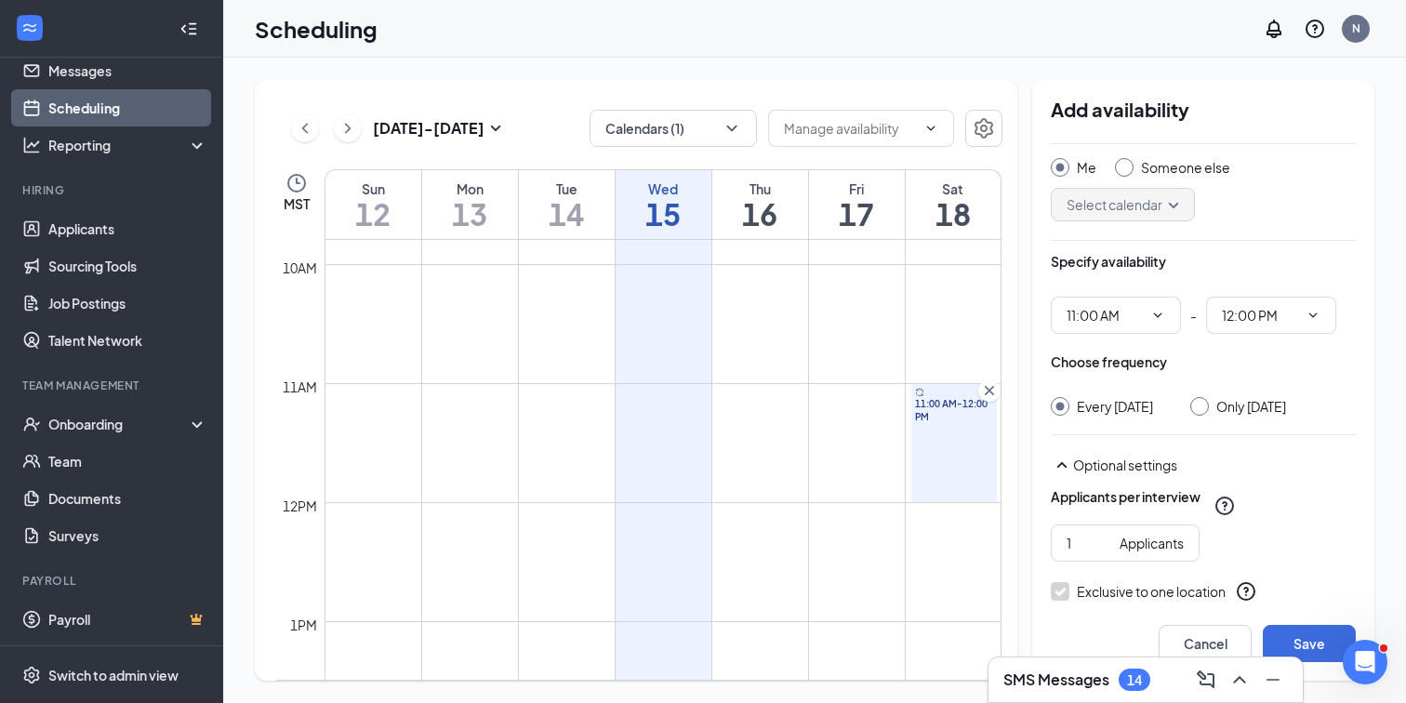
scroll to position [44, 0]
click at [991, 388] on icon "Cross" at bounding box center [989, 390] width 9 height 9
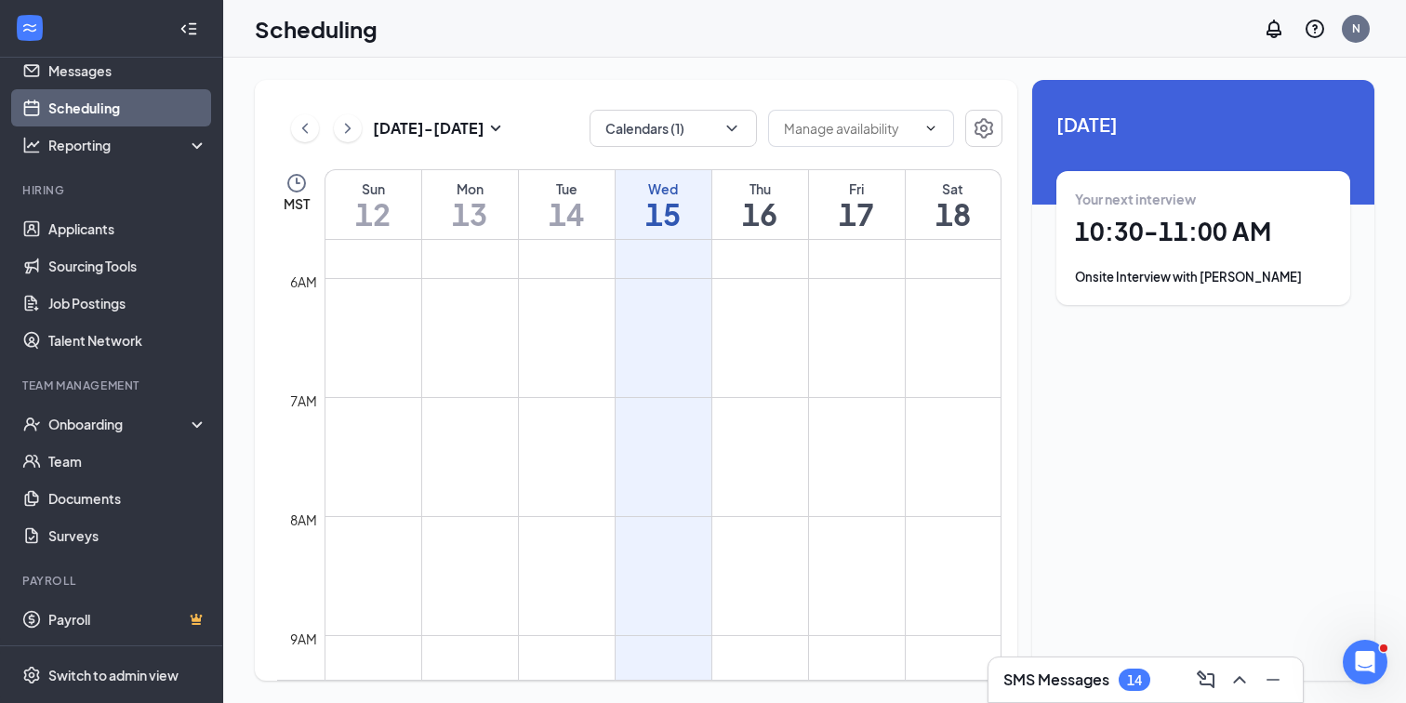
scroll to position [679, 0]
